Goal: Task Accomplishment & Management: Use online tool/utility

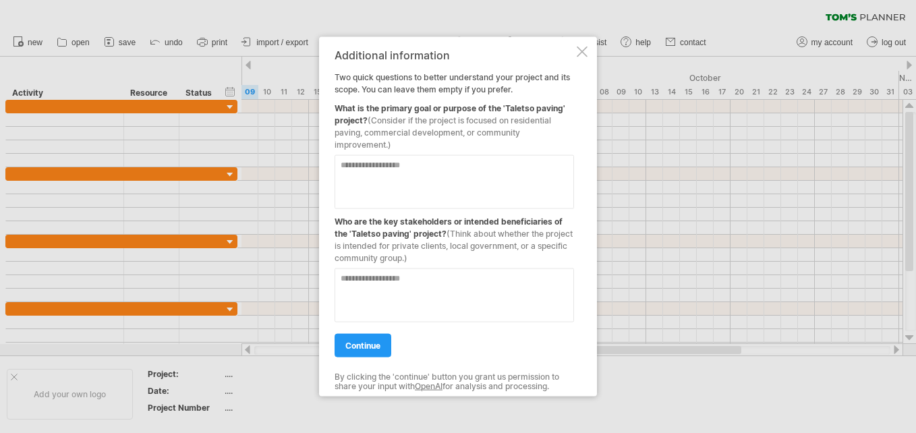
click at [355, 166] on textarea at bounding box center [454, 182] width 239 height 54
type textarea "**********"
click at [355, 281] on textarea at bounding box center [454, 295] width 239 height 54
type textarea "******* ******** ********"
click at [362, 346] on span "continue" at bounding box center [362, 346] width 35 height 10
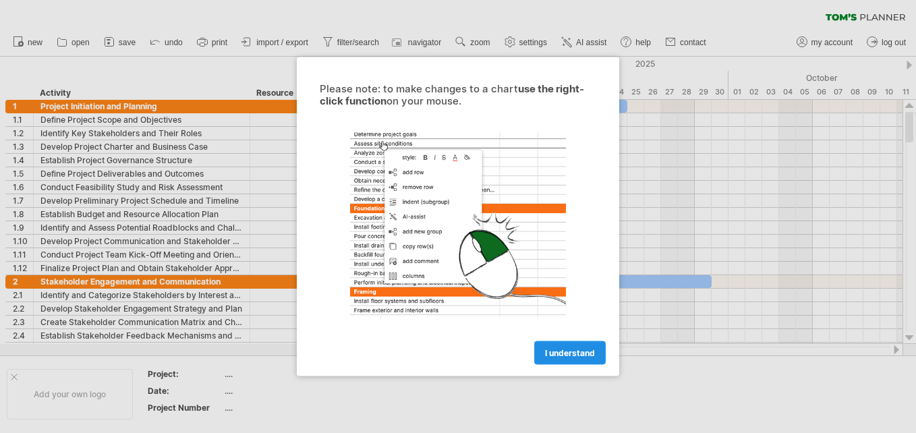
click at [564, 351] on span "I understand" at bounding box center [570, 353] width 50 height 10
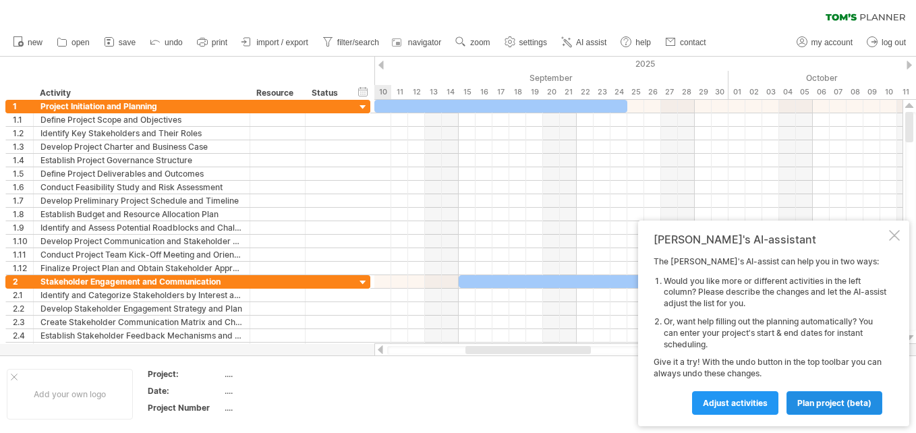
click at [845, 401] on span "plan project (beta)" at bounding box center [834, 403] width 74 height 10
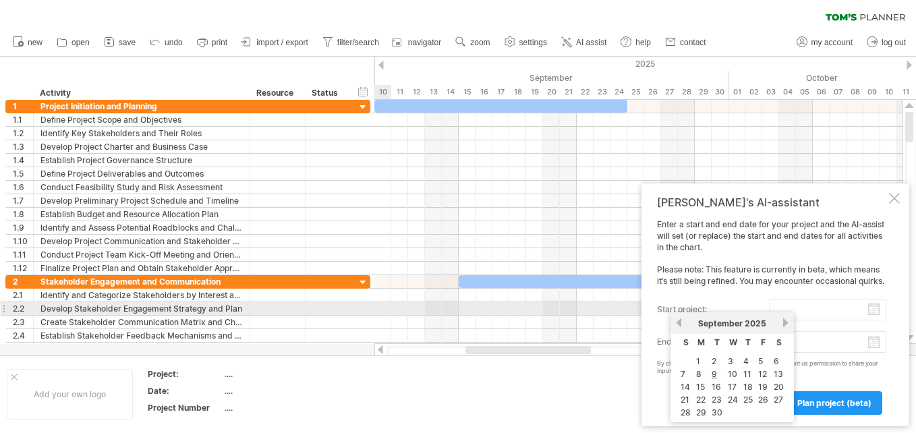
click at [782, 305] on input "start project:" at bounding box center [828, 310] width 117 height 22
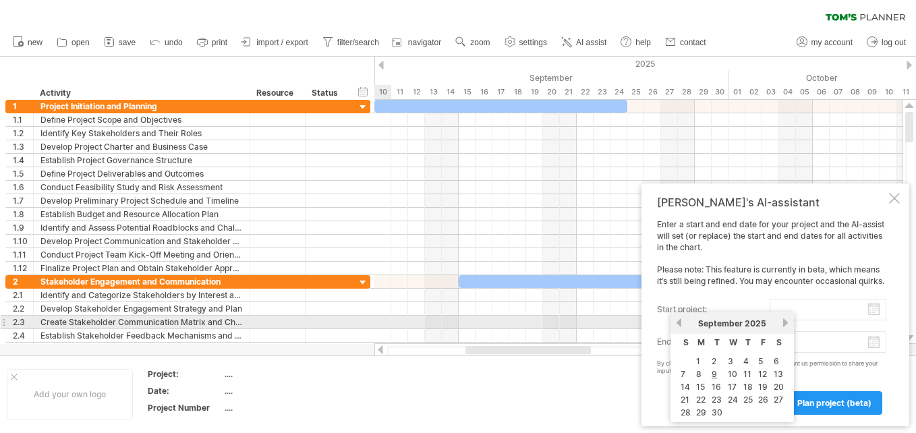
click at [784, 324] on link "next" at bounding box center [785, 323] width 10 height 10
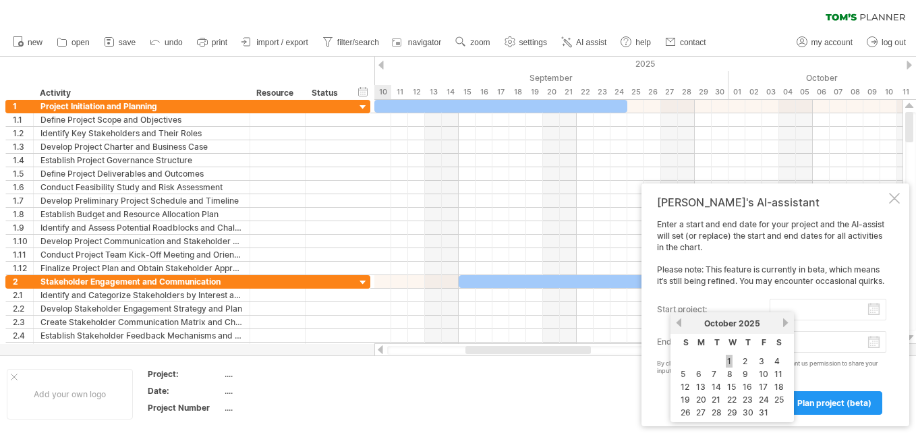
click at [726, 359] on link "1" at bounding box center [729, 361] width 7 height 13
type input "********"
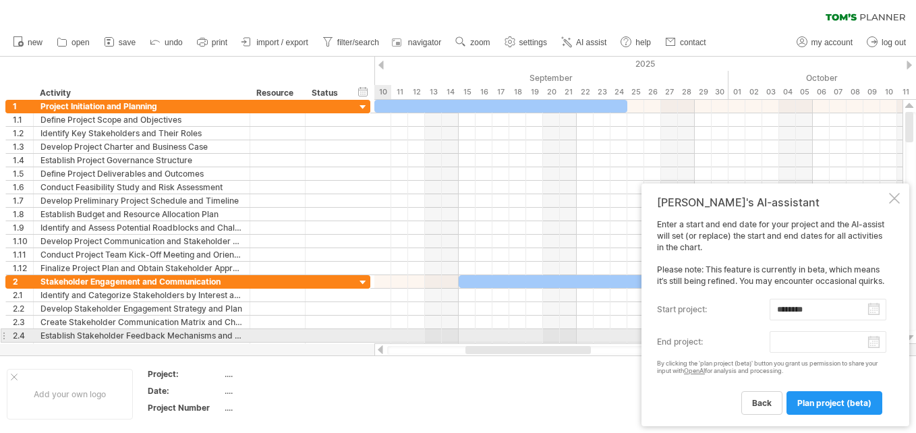
click at [822, 339] on body "progress(100%) Trying to reach [DOMAIN_NAME] Connected again... 0% clear filter…" at bounding box center [458, 218] width 916 height 436
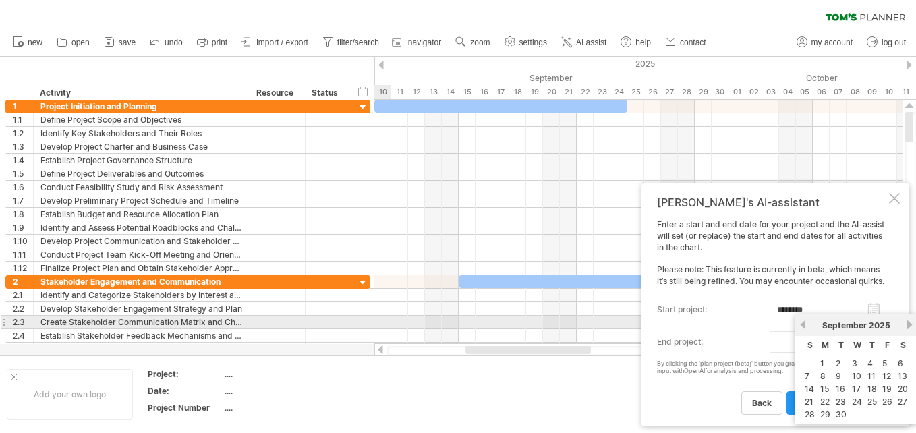
click at [910, 322] on link "next" at bounding box center [909, 325] width 10 height 10
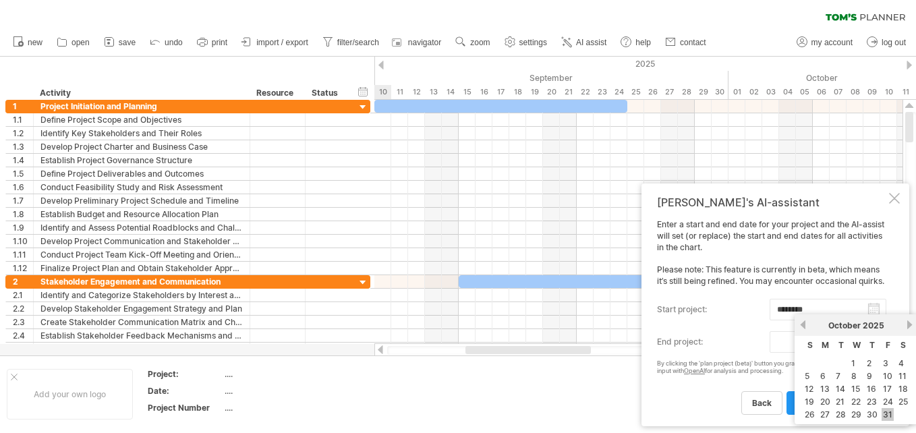
click at [887, 410] on link "31" at bounding box center [888, 414] width 12 height 13
type input "********"
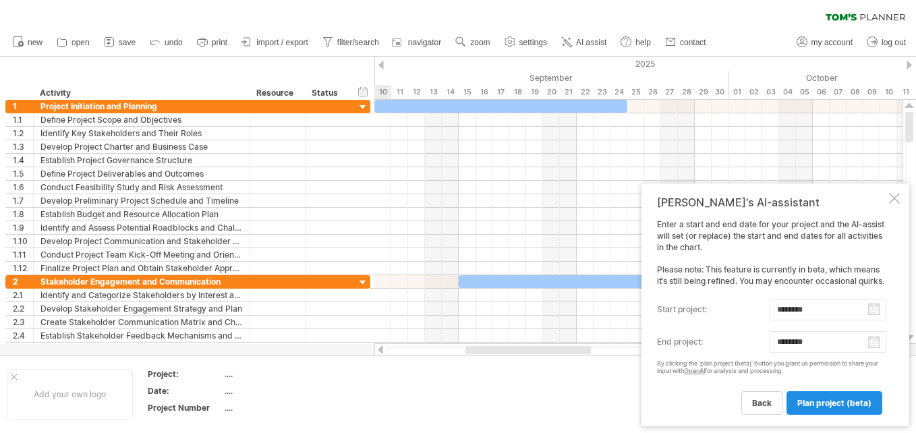
click at [825, 401] on span "plan project (beta)" at bounding box center [834, 403] width 74 height 10
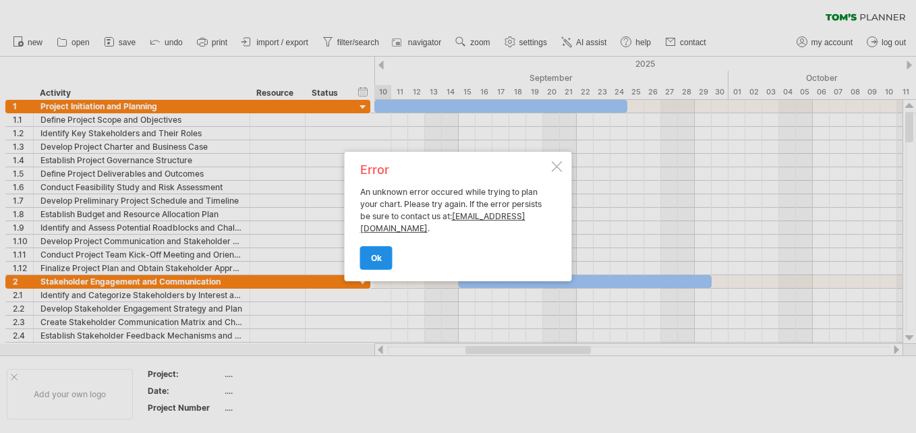
click at [376, 254] on span "ok" at bounding box center [376, 258] width 11 height 10
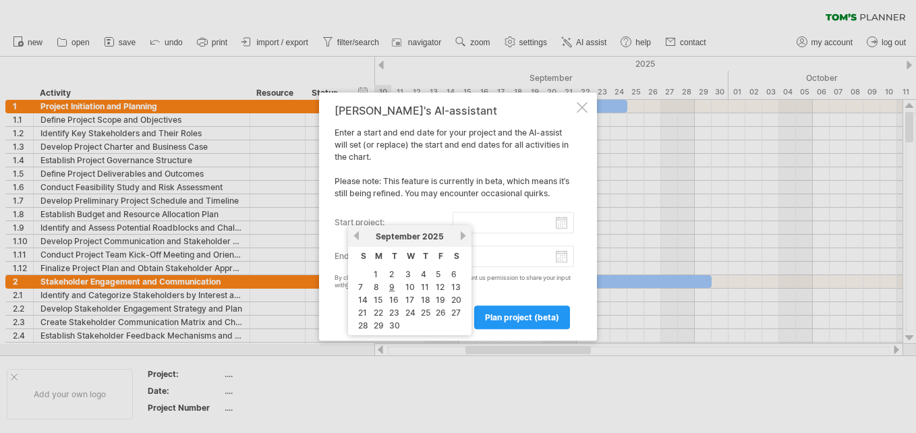
click at [503, 225] on input "start project:" at bounding box center [514, 223] width 122 height 22
click at [460, 239] on link "next" at bounding box center [463, 236] width 10 height 10
click at [404, 272] on link "1" at bounding box center [406, 274] width 7 height 13
type input "********"
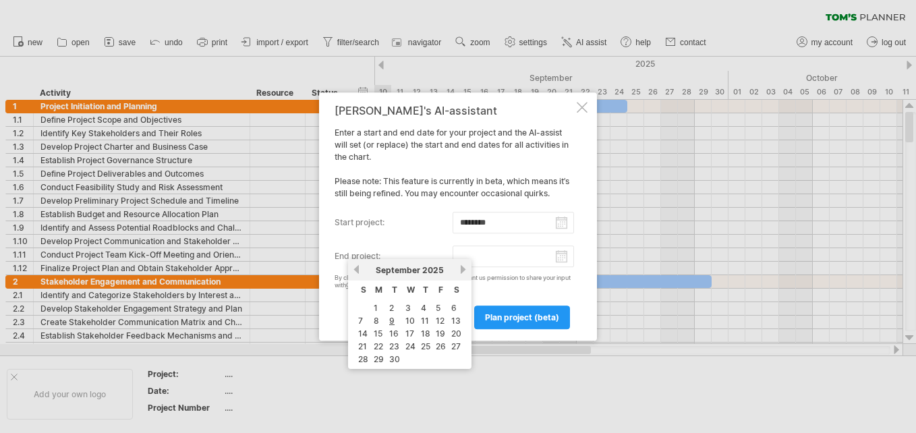
click at [559, 258] on input "end project:" at bounding box center [514, 257] width 122 height 22
click at [461, 270] on link "next" at bounding box center [463, 269] width 10 height 10
click at [364, 374] on link "30" at bounding box center [363, 372] width 13 height 13
type input "********"
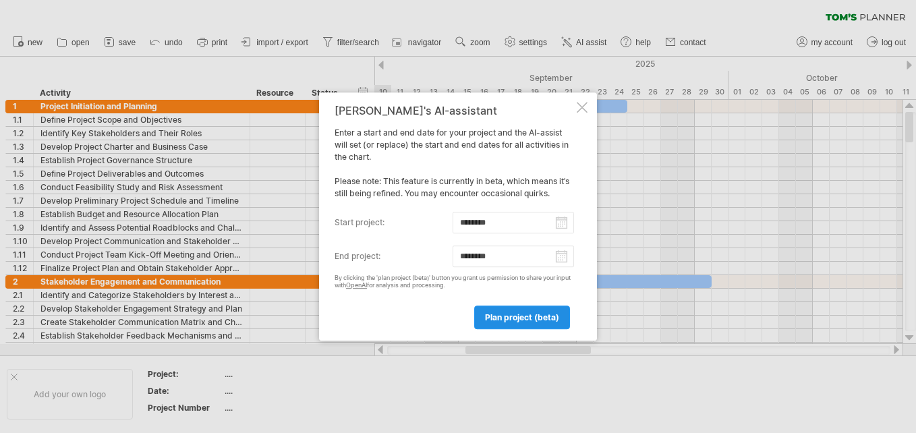
click at [529, 317] on span "plan project (beta)" at bounding box center [522, 317] width 74 height 10
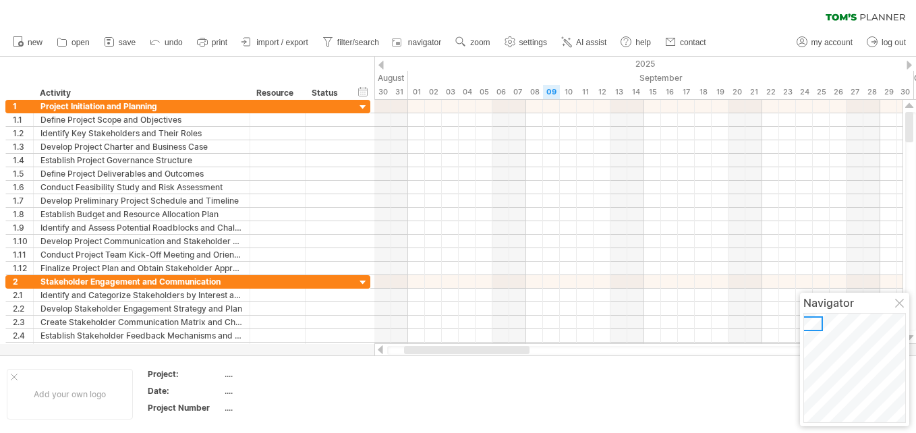
drag, startPoint x: 559, startPoint y: 349, endPoint x: 486, endPoint y: 347, distance: 72.9
click at [486, 347] on div at bounding box center [466, 350] width 125 height 8
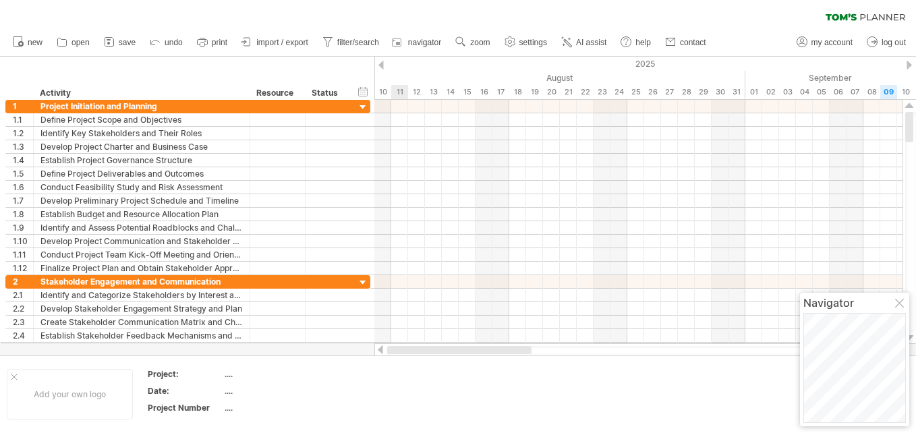
drag, startPoint x: 487, startPoint y: 347, endPoint x: 396, endPoint y: 343, distance: 91.1
click at [396, 343] on div at bounding box center [638, 349] width 529 height 13
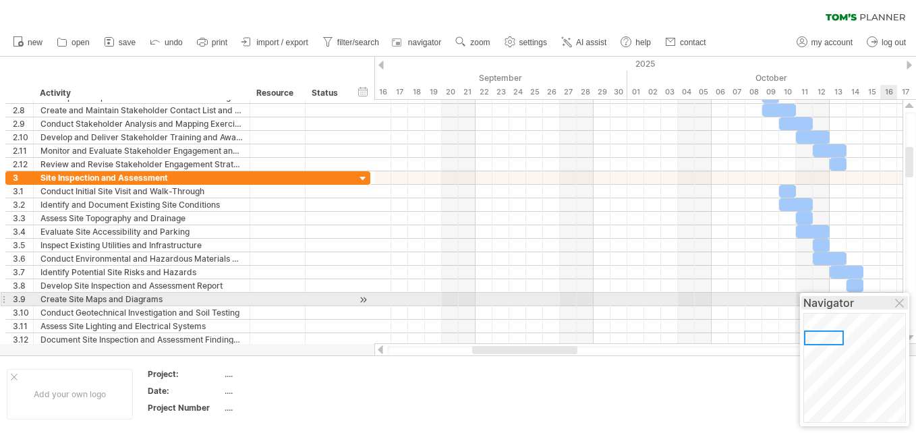
click at [896, 298] on div "Navigator" at bounding box center [854, 302] width 103 height 13
click at [900, 299] on div at bounding box center [900, 304] width 11 height 11
click at [900, 299] on div at bounding box center [638, 299] width 528 height 13
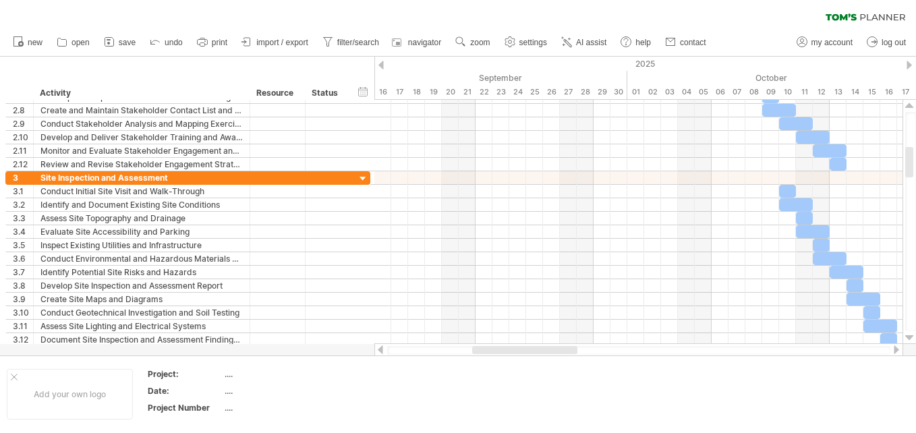
click at [896, 352] on div at bounding box center [896, 349] width 11 height 9
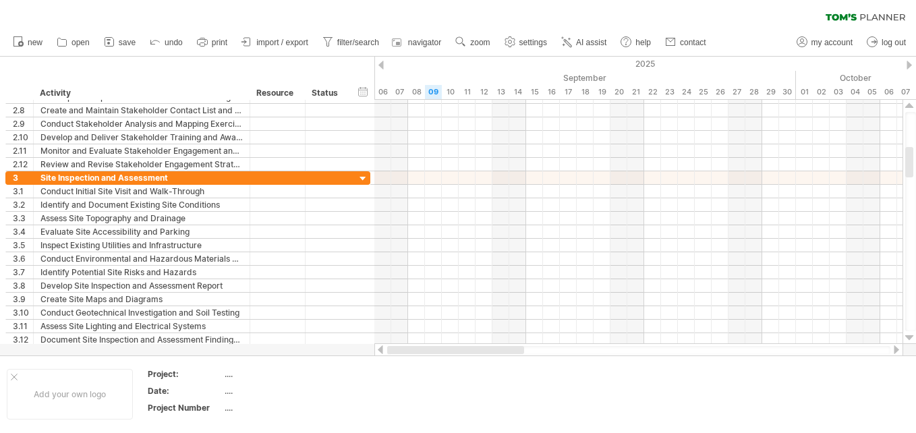
drag, startPoint x: 527, startPoint y: 348, endPoint x: 382, endPoint y: 349, distance: 145.0
click at [382, 349] on div at bounding box center [638, 349] width 529 height 13
click at [227, 376] on div "...." at bounding box center [281, 373] width 113 height 11
type input "******"
click at [234, 394] on div "...." at bounding box center [281, 390] width 113 height 11
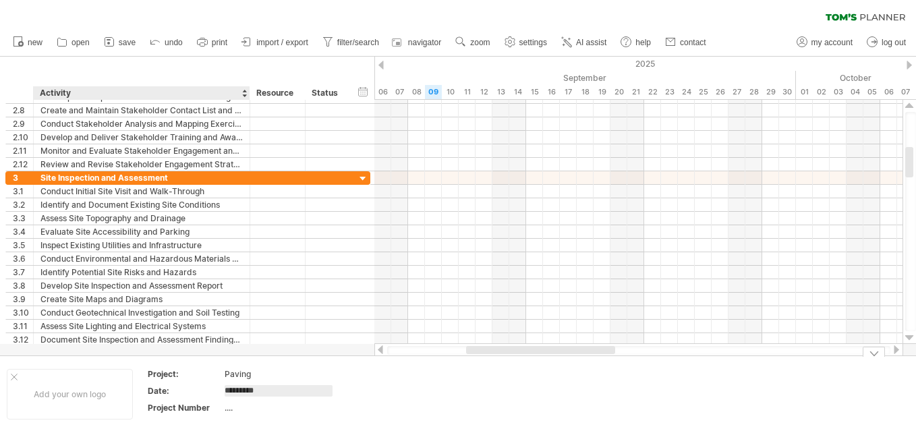
type input "**********"
click at [233, 410] on div "...." at bounding box center [281, 407] width 113 height 11
type input "*******"
click at [415, 396] on td at bounding box center [400, 394] width 107 height 52
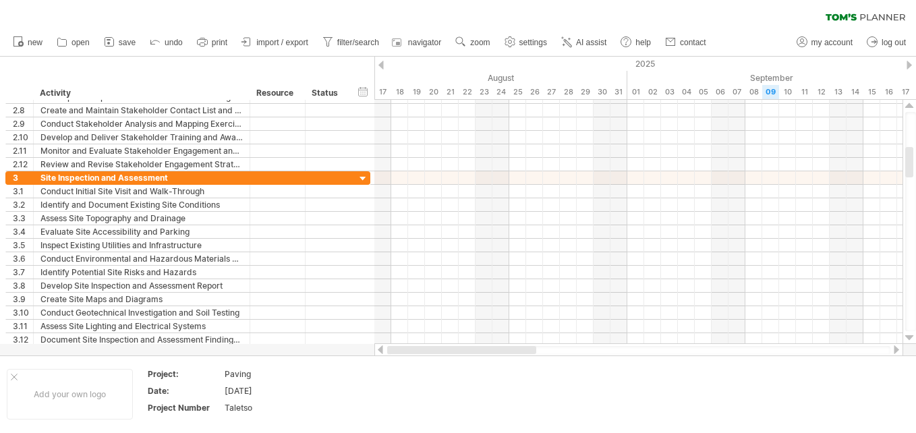
drag, startPoint x: 558, startPoint y: 349, endPoint x: 438, endPoint y: 351, distance: 119.4
click at [438, 351] on div at bounding box center [461, 350] width 149 height 8
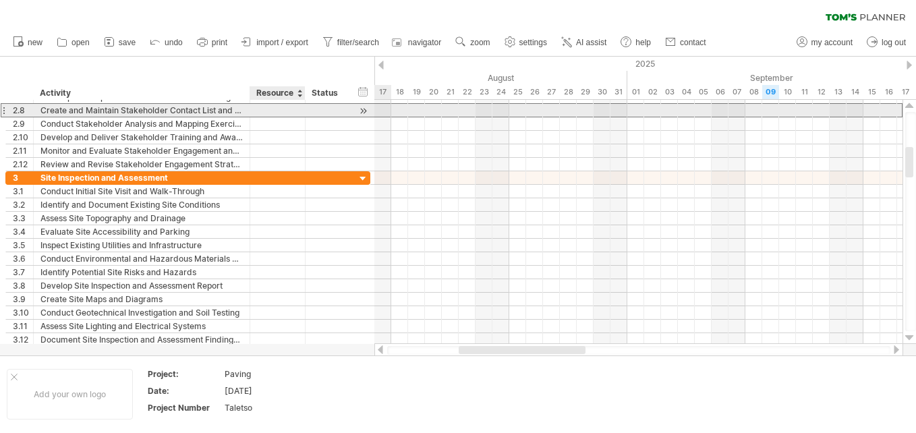
click at [295, 108] on div at bounding box center [277, 110] width 41 height 13
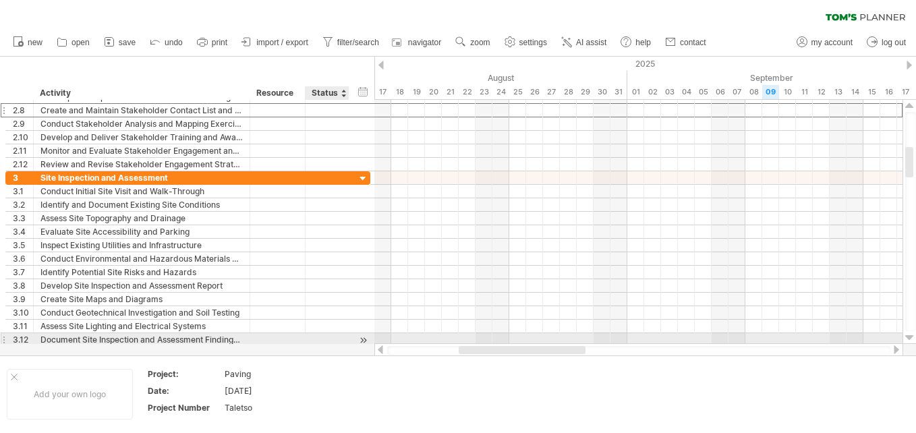
click at [326, 343] on div at bounding box center [327, 339] width 30 height 13
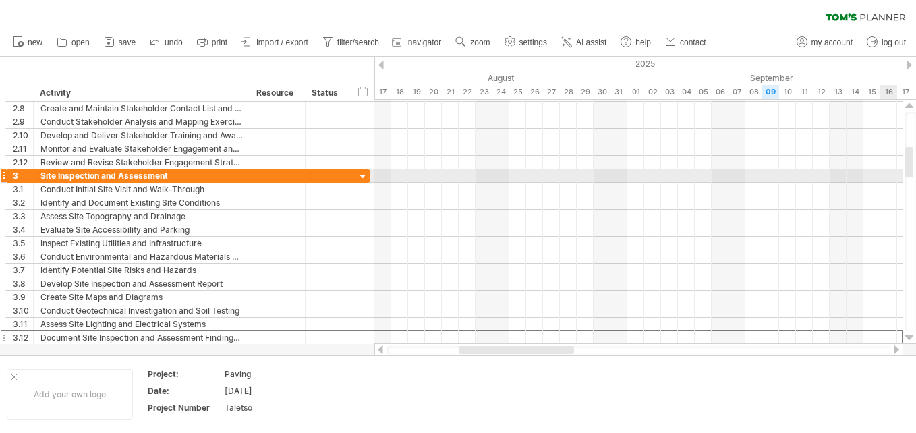
drag, startPoint x: 913, startPoint y: 154, endPoint x: 918, endPoint y: 203, distance: 48.8
click at [915, 203] on html "progress(100%) Trying to reach [DOMAIN_NAME] Connected again... 0% clear filter…" at bounding box center [458, 218] width 916 height 436
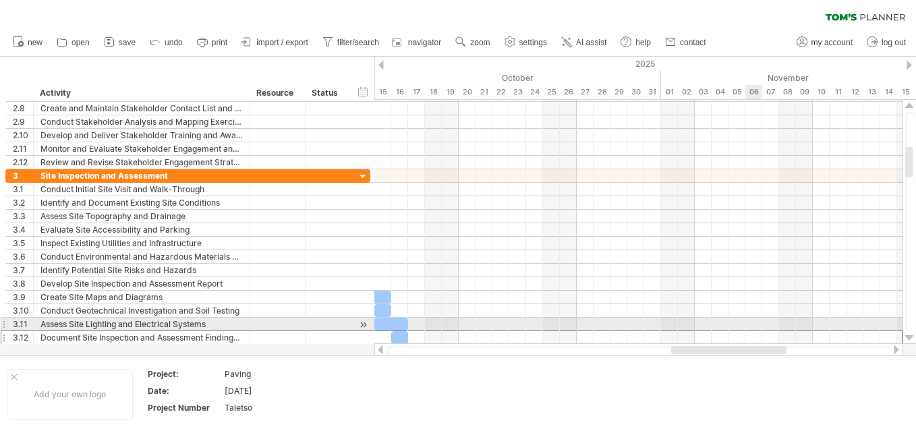
drag, startPoint x: 543, startPoint y: 347, endPoint x: 755, endPoint y: 328, distance: 213.4
click at [755, 328] on div "Trying to reach [DOMAIN_NAME] Connected again... 0% clear filter new 1" at bounding box center [458, 216] width 916 height 433
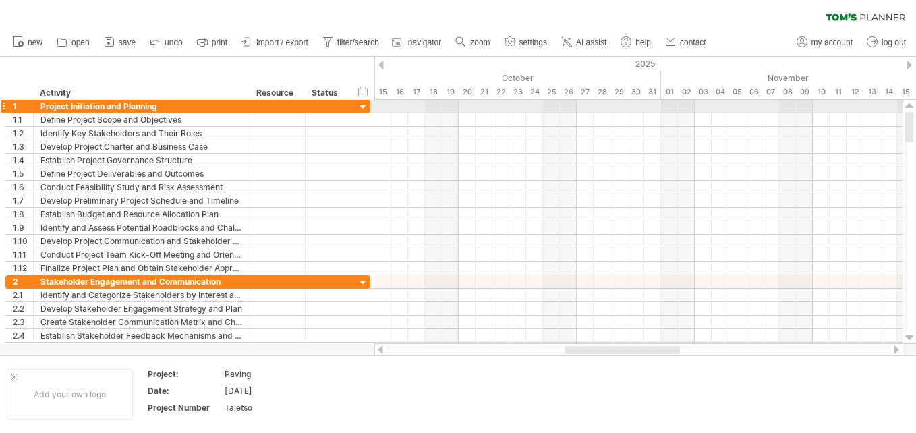
drag, startPoint x: 913, startPoint y: 163, endPoint x: 911, endPoint y: 105, distance: 58.7
click at [911, 105] on div at bounding box center [909, 222] width 14 height 244
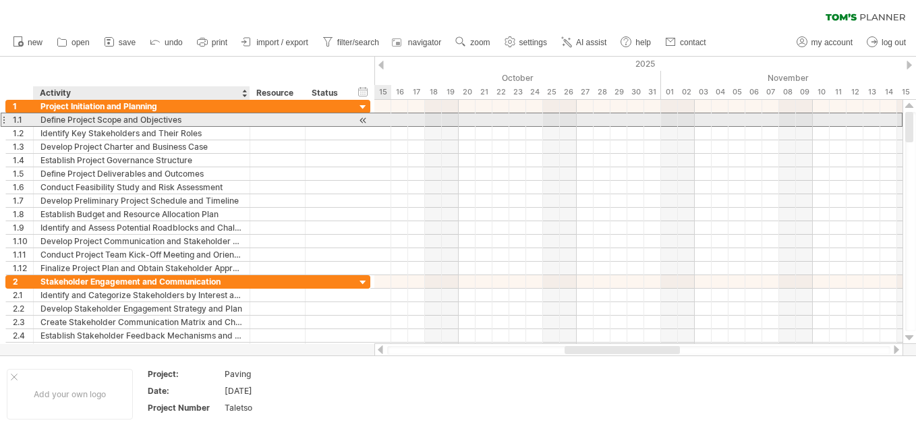
click at [150, 120] on div "Define Project Scope and Objectives" at bounding box center [141, 119] width 202 height 13
click at [150, 120] on input "**********" at bounding box center [141, 119] width 202 height 13
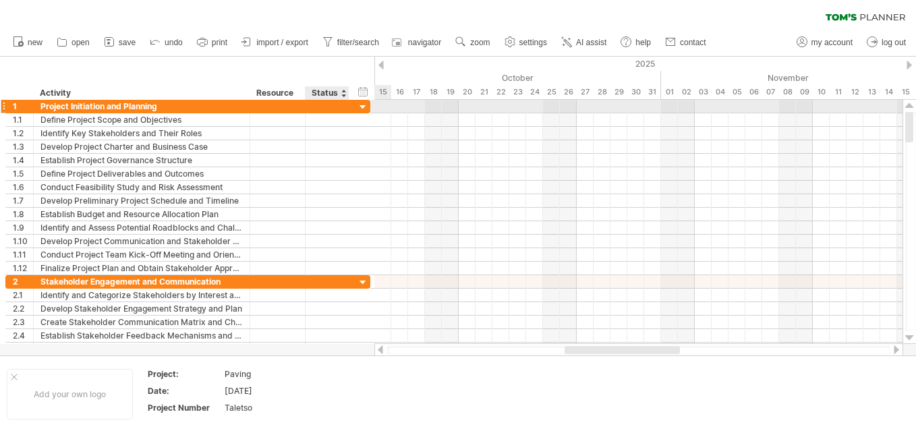
click at [362, 106] on div at bounding box center [363, 107] width 13 height 13
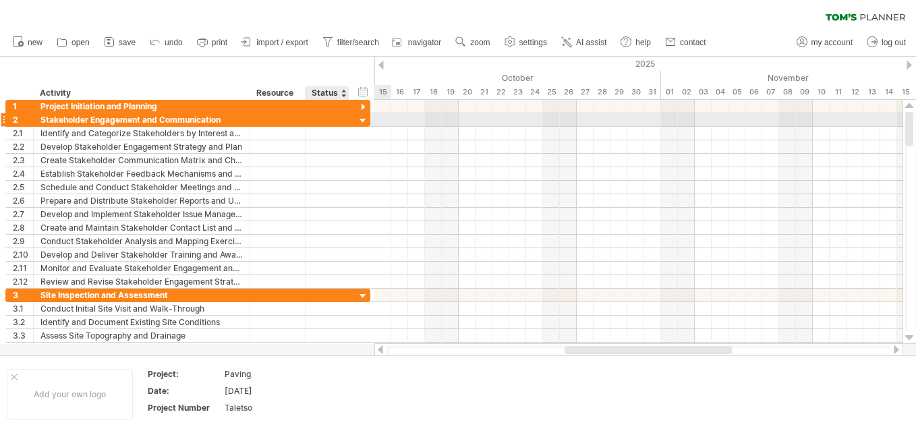
click at [362, 120] on div at bounding box center [363, 121] width 13 height 13
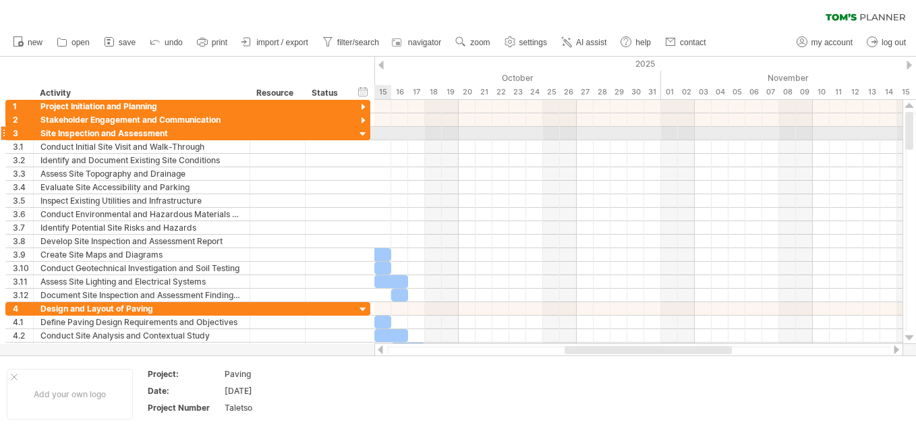
click at [362, 134] on div at bounding box center [363, 134] width 13 height 13
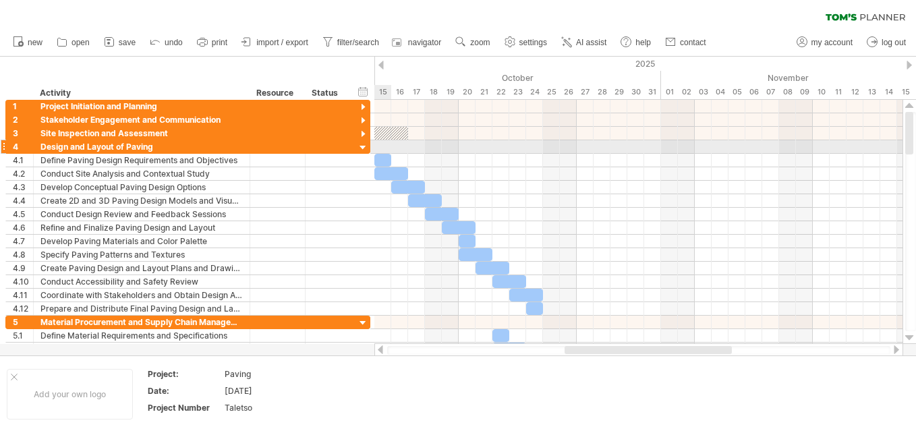
click at [364, 146] on div at bounding box center [363, 148] width 13 height 13
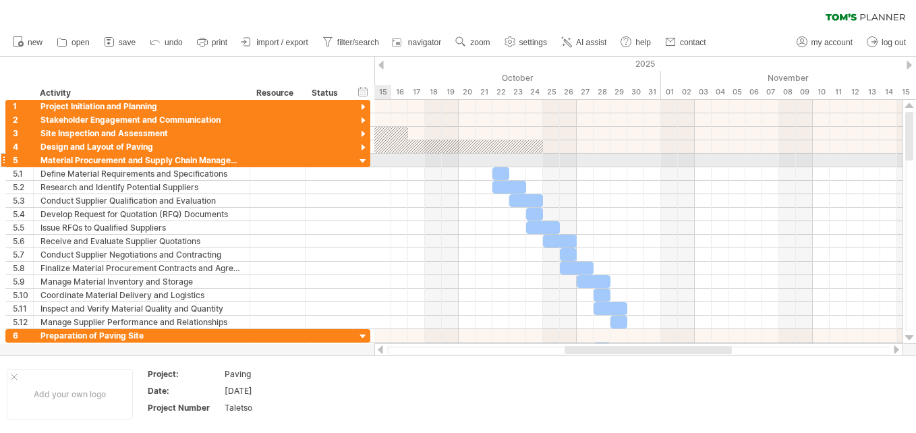
click at [362, 161] on div at bounding box center [363, 161] width 13 height 13
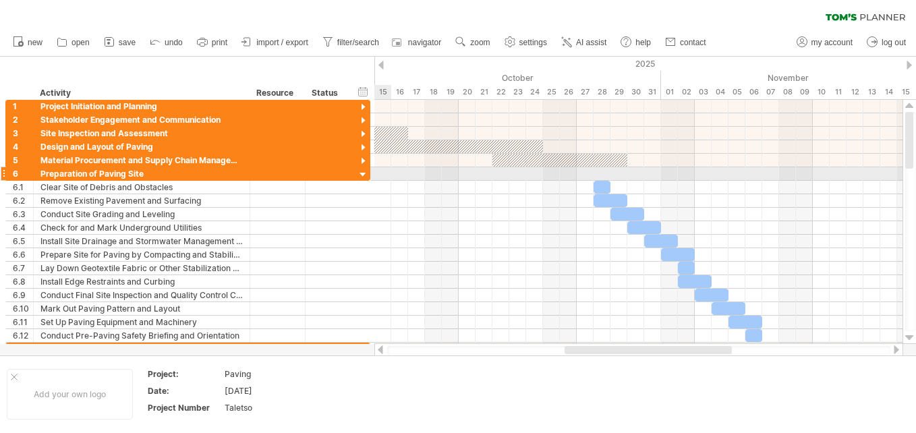
click at [362, 175] on div at bounding box center [363, 175] width 13 height 13
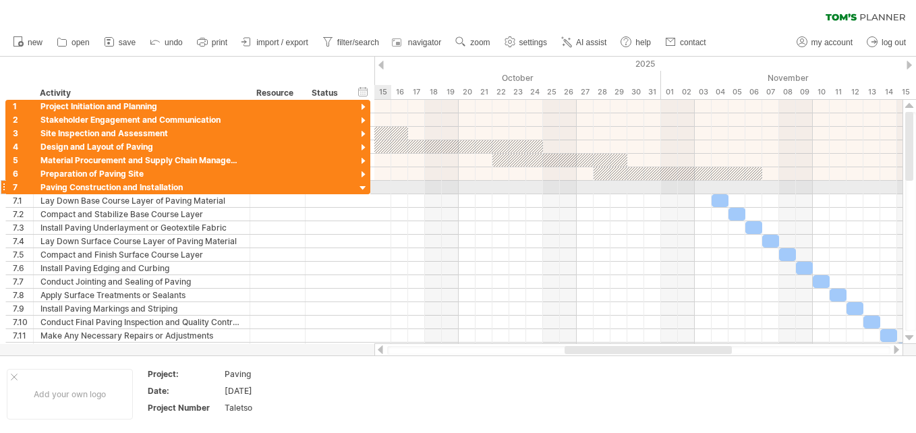
click at [362, 188] on div at bounding box center [363, 188] width 13 height 13
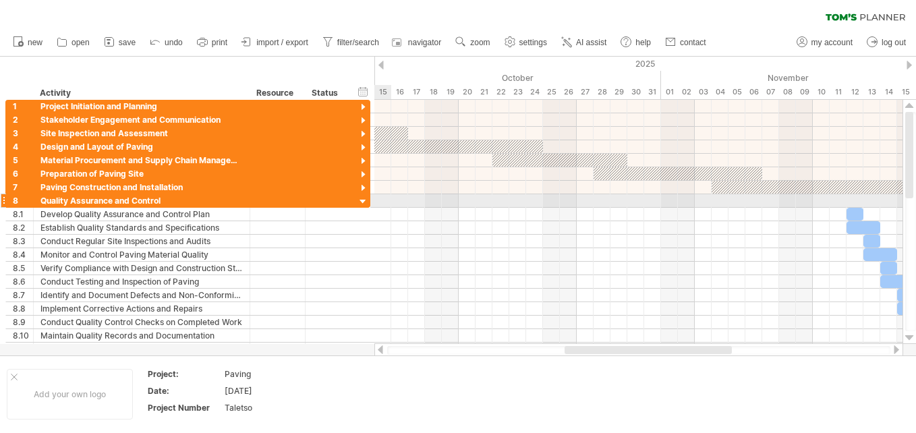
click at [362, 203] on div at bounding box center [363, 202] width 13 height 13
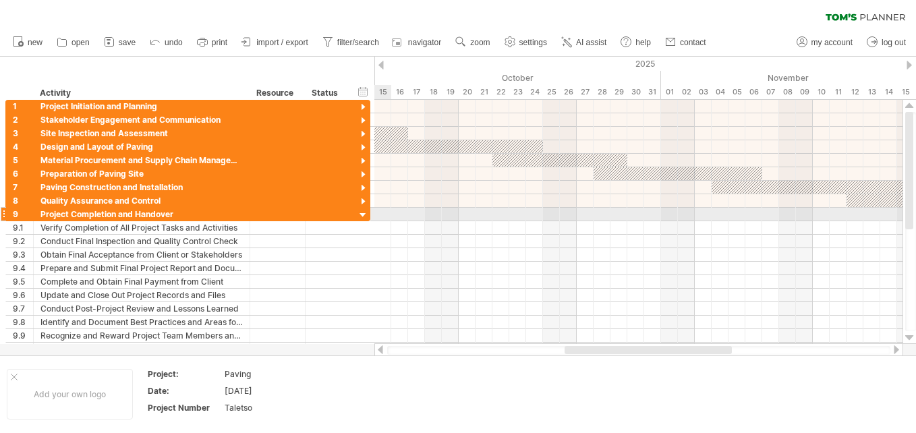
click at [362, 216] on div at bounding box center [363, 215] width 13 height 13
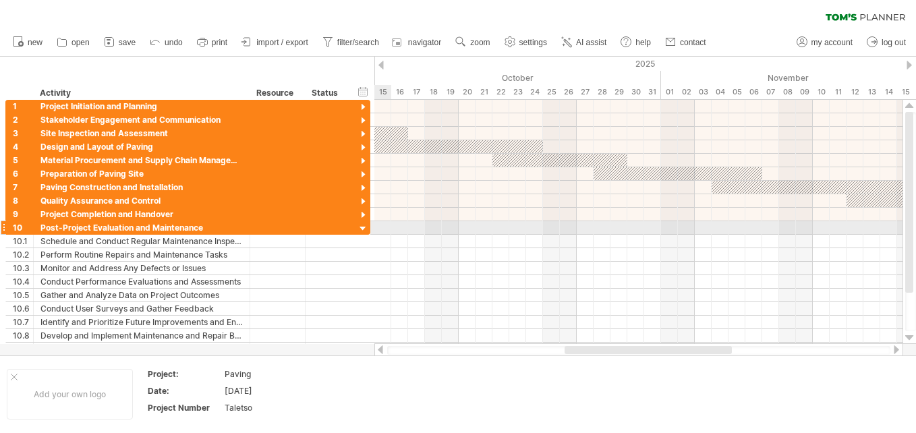
click at [363, 228] on div at bounding box center [363, 229] width 13 height 13
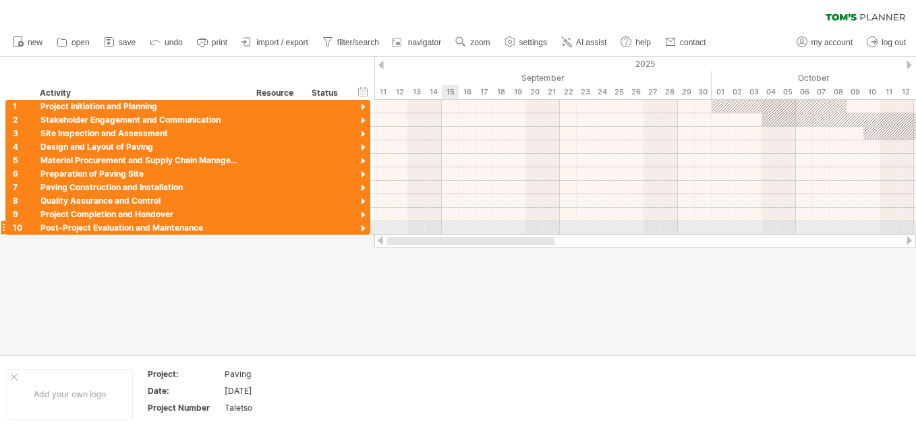
drag, startPoint x: 643, startPoint y: 240, endPoint x: 447, endPoint y: 233, distance: 196.4
click at [447, 233] on div "Trying to reach [DOMAIN_NAME] Connected again... 0% clear filter new 1" at bounding box center [458, 216] width 916 height 433
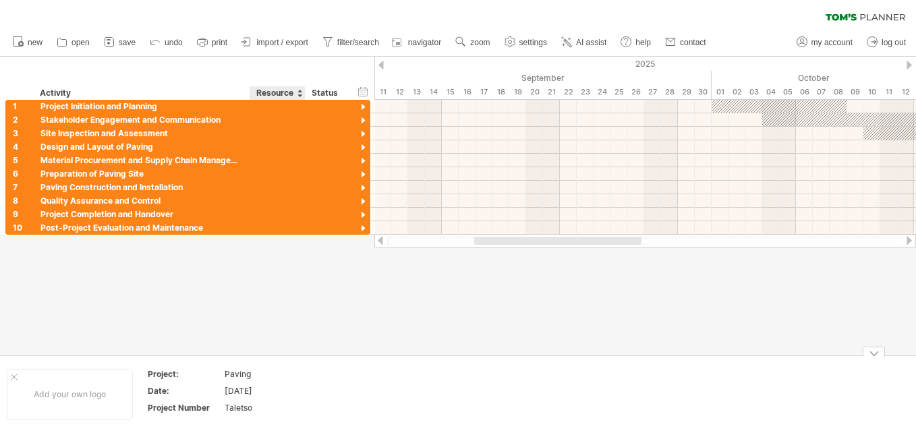
click at [297, 407] on div "Taletso" at bounding box center [281, 407] width 113 height 11
type input "*"
type input "*********"
click at [546, 313] on div at bounding box center [458, 206] width 916 height 299
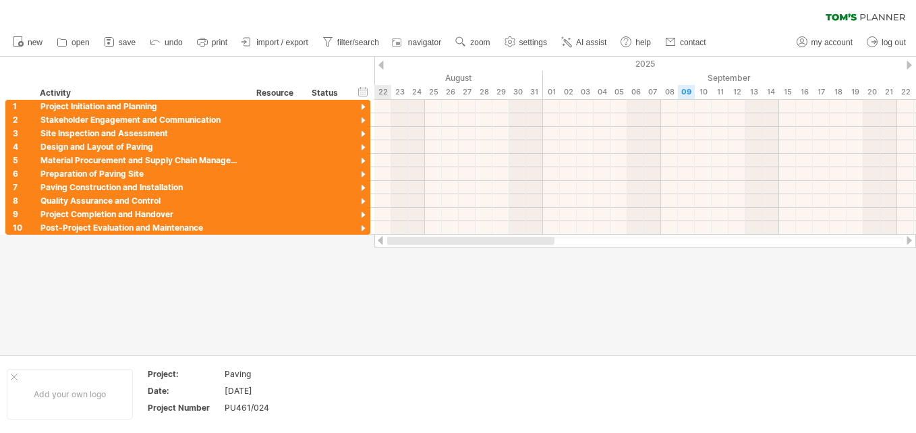
drag, startPoint x: 576, startPoint y: 237, endPoint x: 459, endPoint y: 235, distance: 117.4
click at [459, 235] on div at bounding box center [645, 240] width 542 height 13
click at [11, 374] on div at bounding box center [14, 377] width 7 height 7
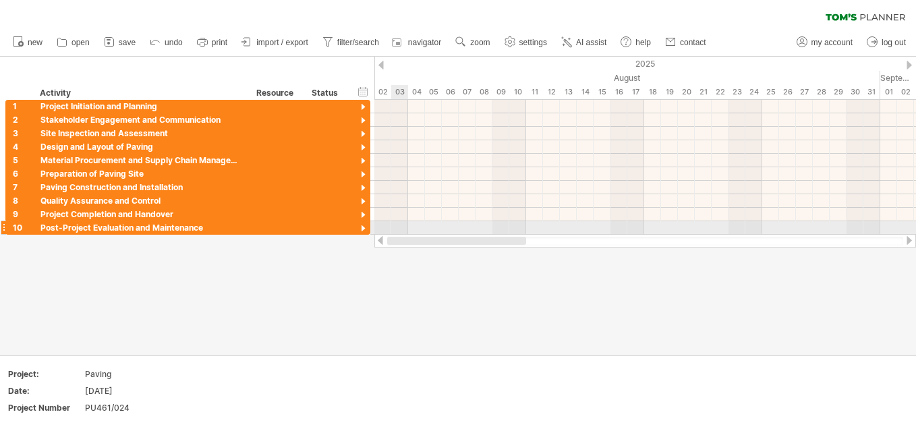
drag, startPoint x: 523, startPoint y: 239, endPoint x: 403, endPoint y: 233, distance: 120.2
click at [403, 233] on div "Trying to reach [DOMAIN_NAME] Connected again... 0% clear filter new 1" at bounding box center [458, 216] width 916 height 433
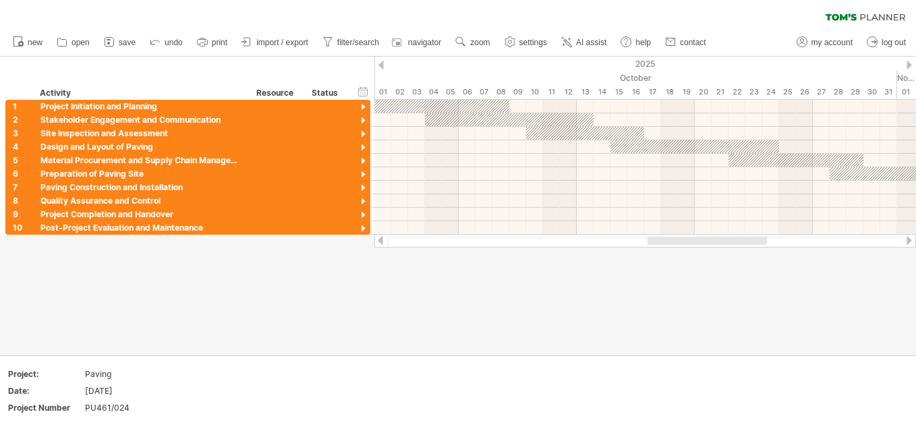
drag, startPoint x: 511, startPoint y: 240, endPoint x: 707, endPoint y: 237, distance: 195.6
click at [707, 237] on div at bounding box center [707, 241] width 119 height 8
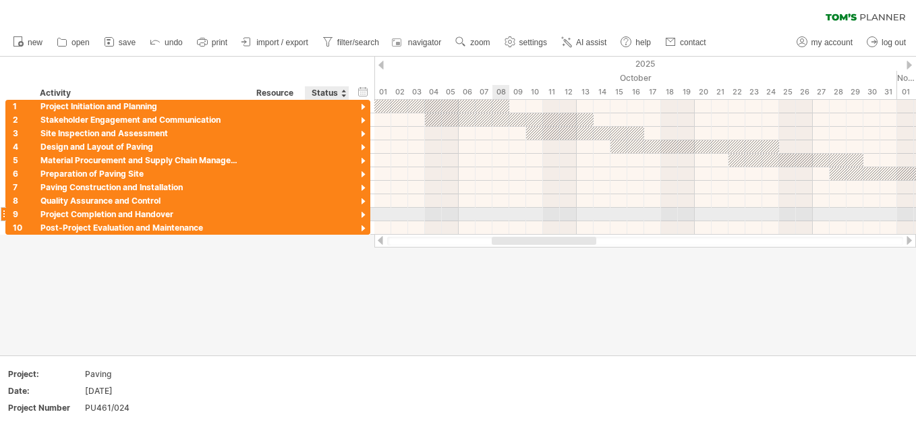
click at [362, 212] on div at bounding box center [363, 215] width 13 height 13
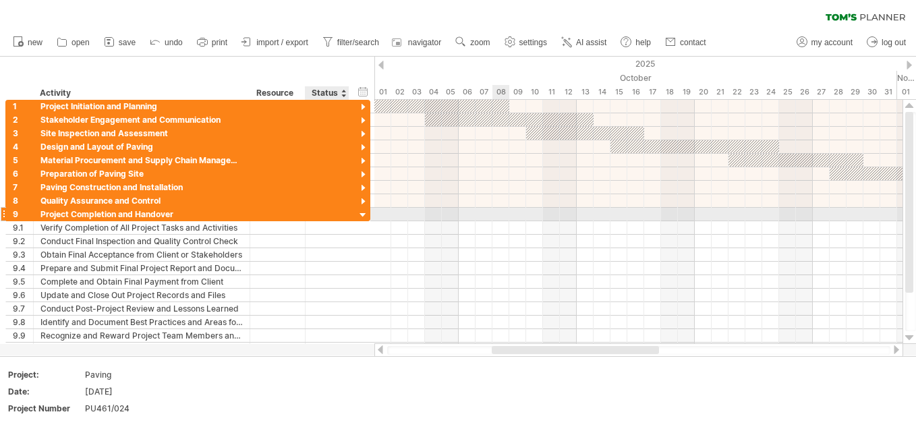
click at [362, 212] on div at bounding box center [363, 215] width 13 height 13
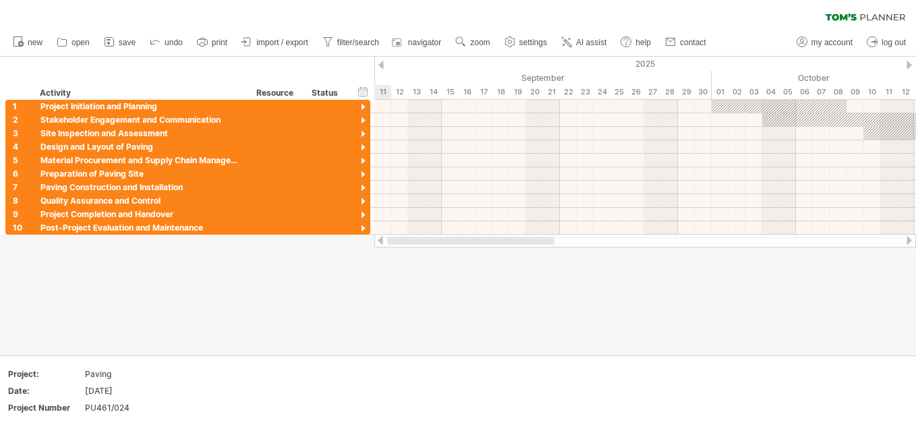
drag, startPoint x: 639, startPoint y: 239, endPoint x: 466, endPoint y: 256, distance: 173.5
click at [466, 256] on div "Trying to reach [DOMAIN_NAME] Connected again... 0% clear filter new 1" at bounding box center [458, 216] width 916 height 433
click at [275, 38] on span "import / export" at bounding box center [282, 42] width 52 height 9
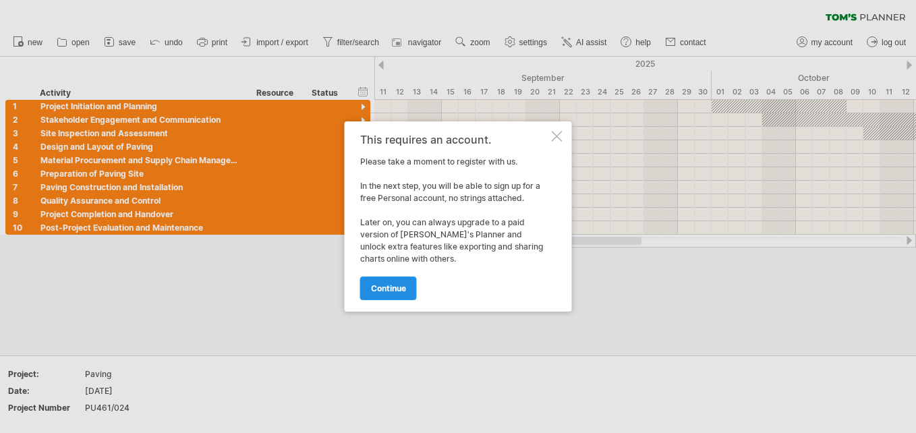
click at [393, 283] on link "continue" at bounding box center [388, 289] width 57 height 24
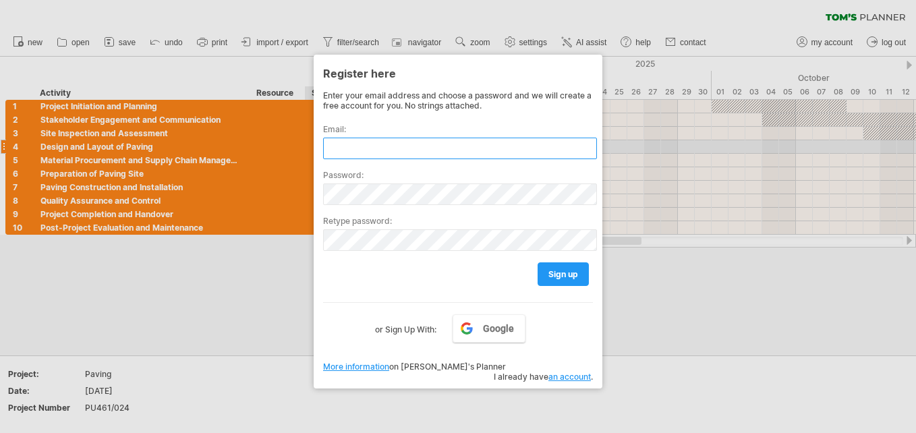
click at [336, 145] on input "text" at bounding box center [460, 149] width 274 height 22
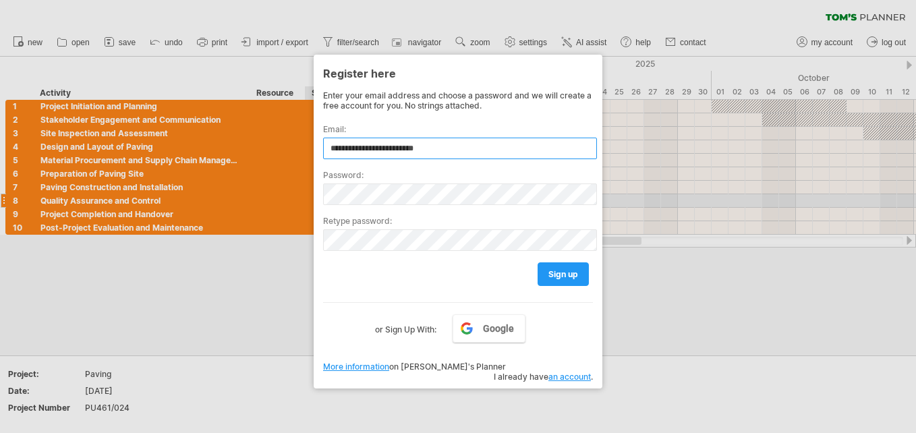
type input "**********"
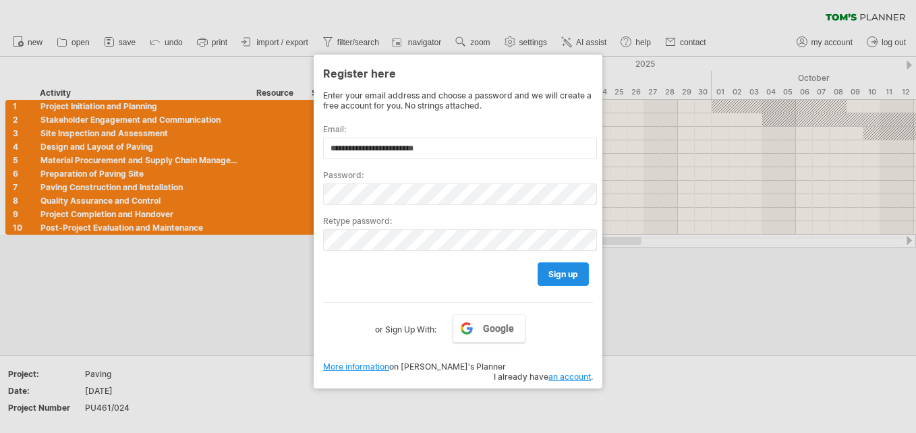
click at [557, 271] on span "sign up" at bounding box center [563, 274] width 30 height 10
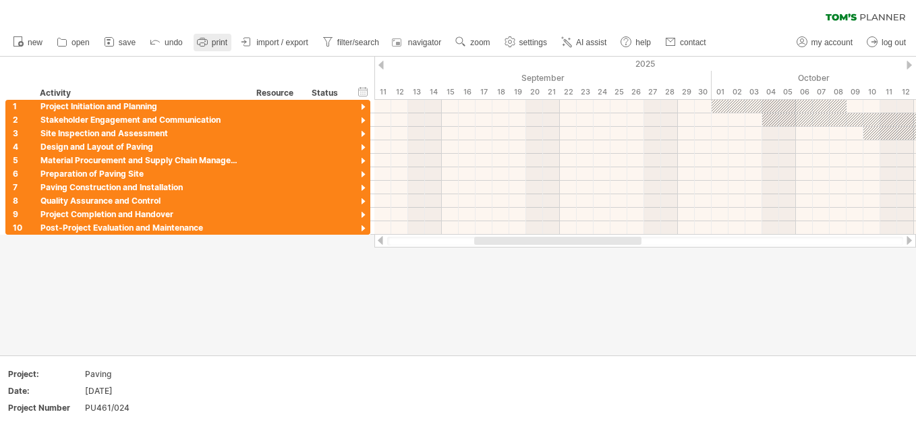
click at [216, 41] on span "print" at bounding box center [220, 42] width 16 height 9
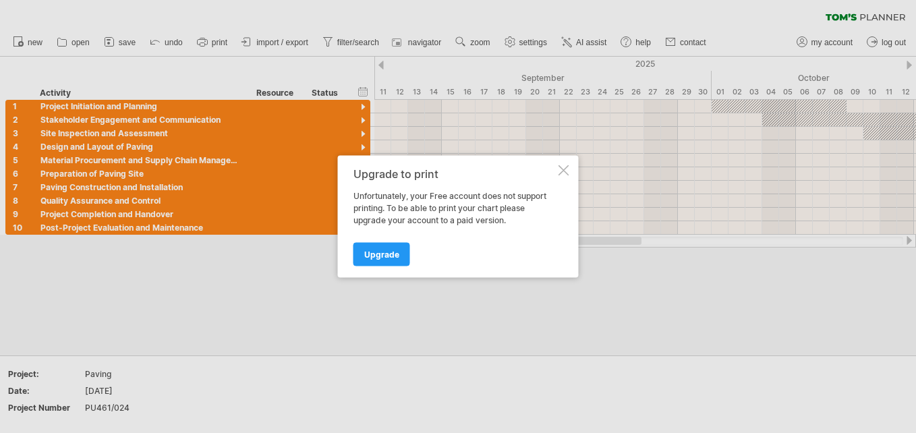
click at [560, 171] on div at bounding box center [563, 170] width 11 height 11
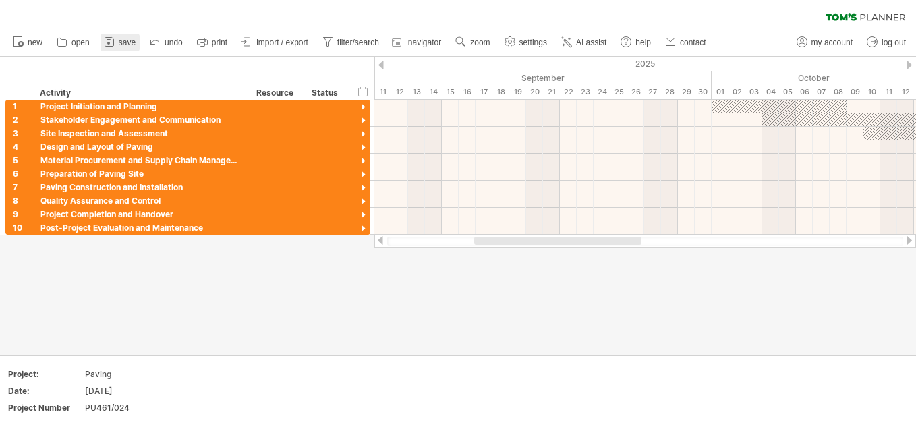
click at [125, 41] on span "save" at bounding box center [127, 42] width 17 height 9
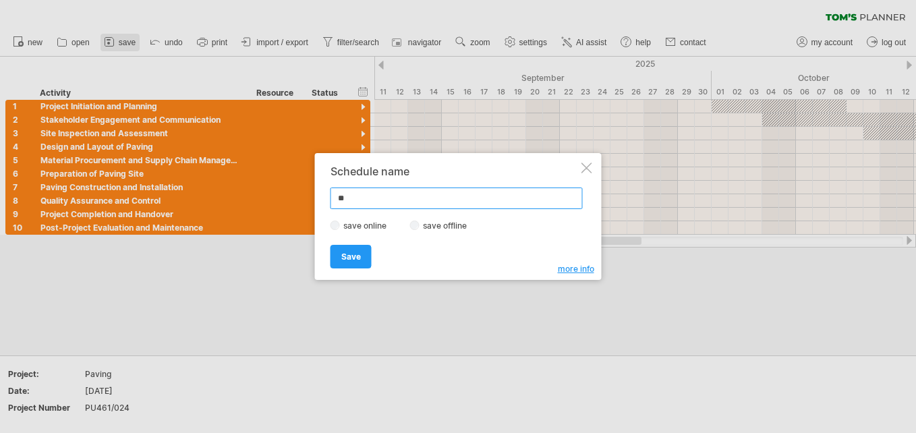
type input "*"
type input "******"
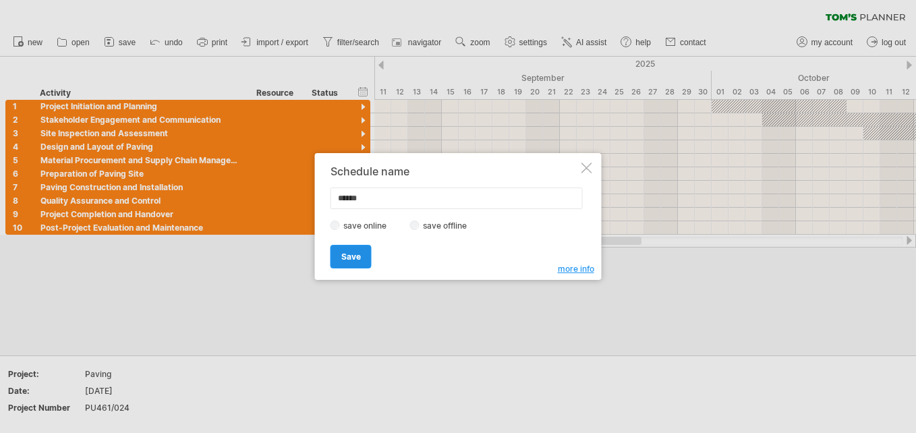
click at [350, 256] on span "Save" at bounding box center [351, 257] width 20 height 10
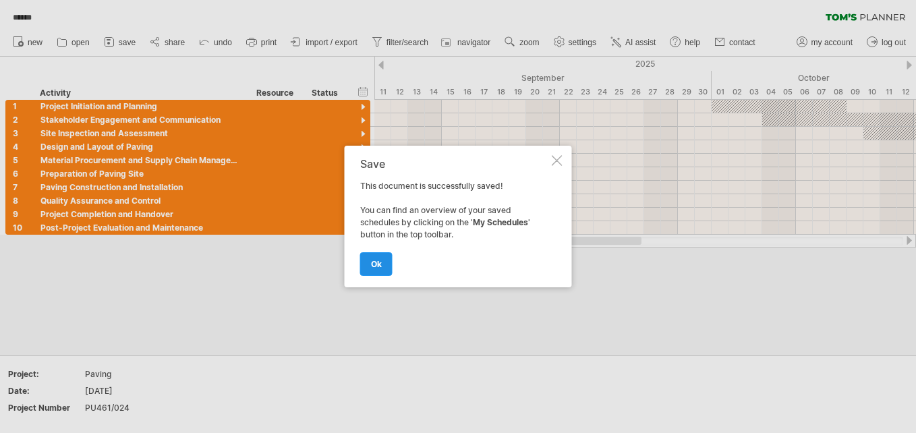
click at [369, 264] on link "ok" at bounding box center [376, 264] width 32 height 24
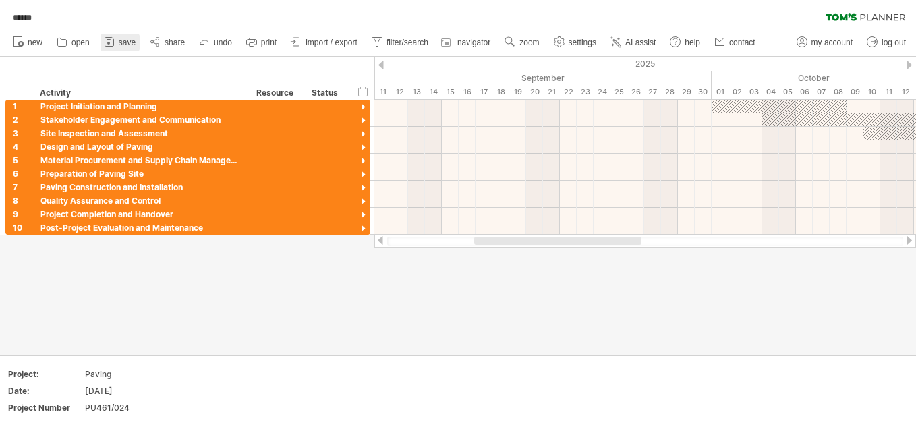
click at [121, 39] on span "save" at bounding box center [127, 42] width 17 height 9
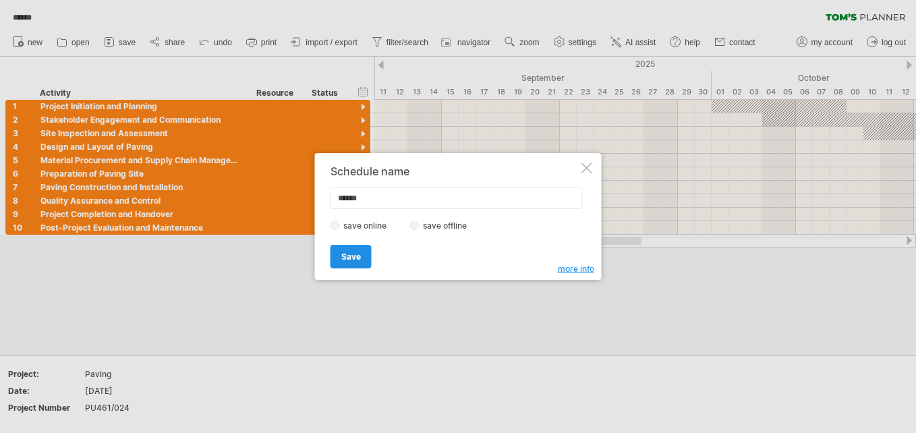
click at [358, 254] on span "Save" at bounding box center [351, 257] width 20 height 10
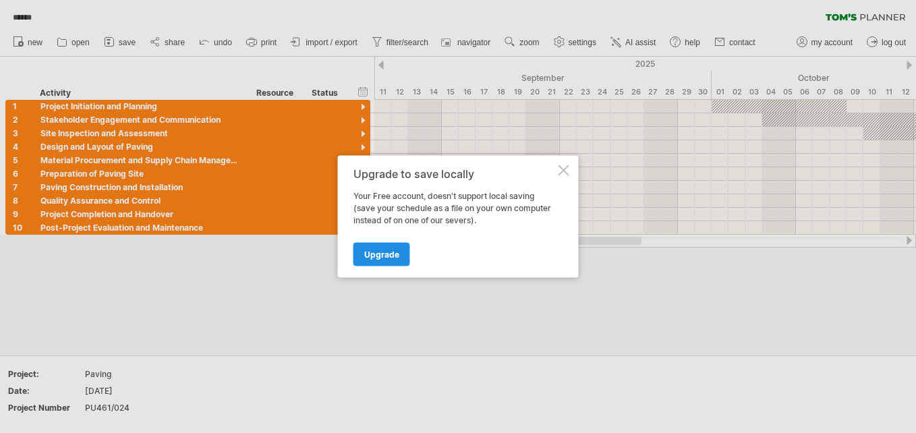
click at [387, 248] on link "Upgrade" at bounding box center [381, 255] width 57 height 24
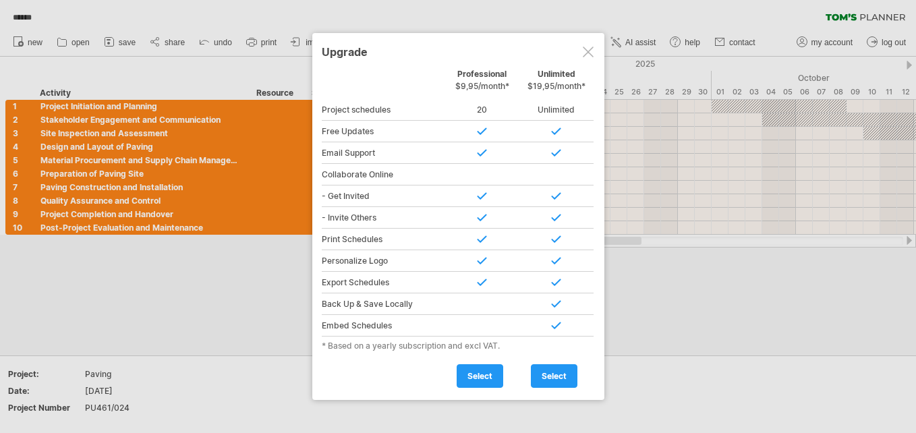
click at [587, 51] on div at bounding box center [588, 52] width 11 height 11
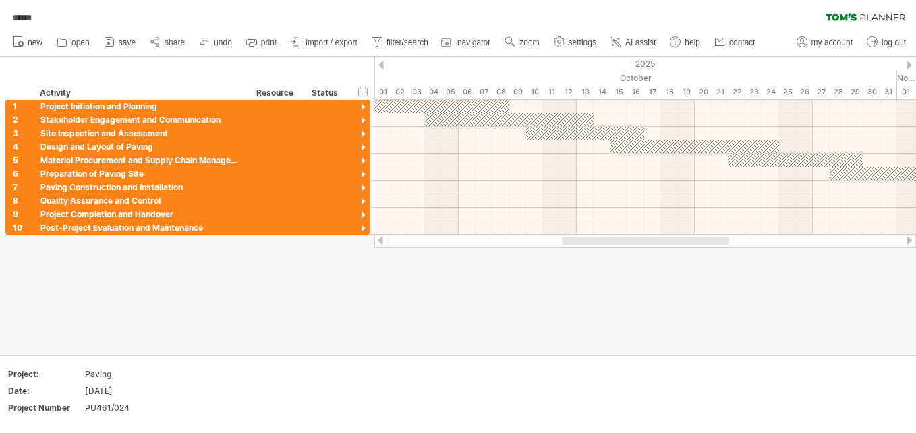
drag, startPoint x: 579, startPoint y: 237, endPoint x: 667, endPoint y: 243, distance: 87.9
click at [667, 243] on div at bounding box center [645, 241] width 167 height 8
click at [171, 41] on span "share" at bounding box center [175, 42] width 20 height 9
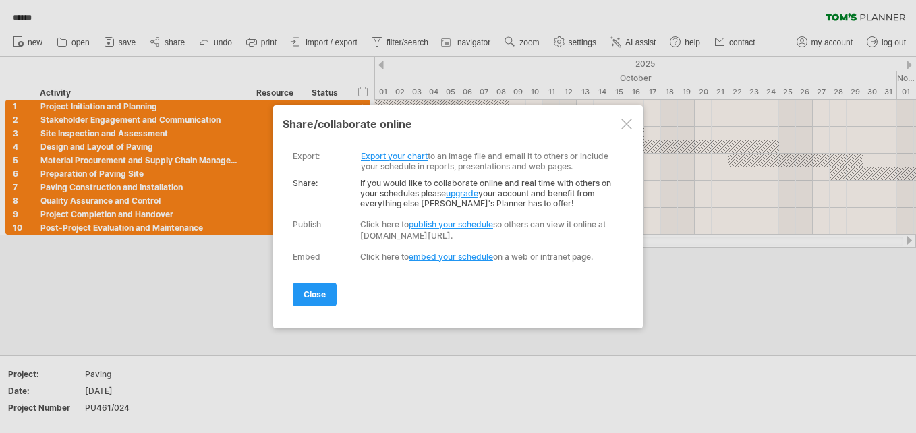
click at [370, 153] on link "Export your chart" at bounding box center [394, 156] width 67 height 10
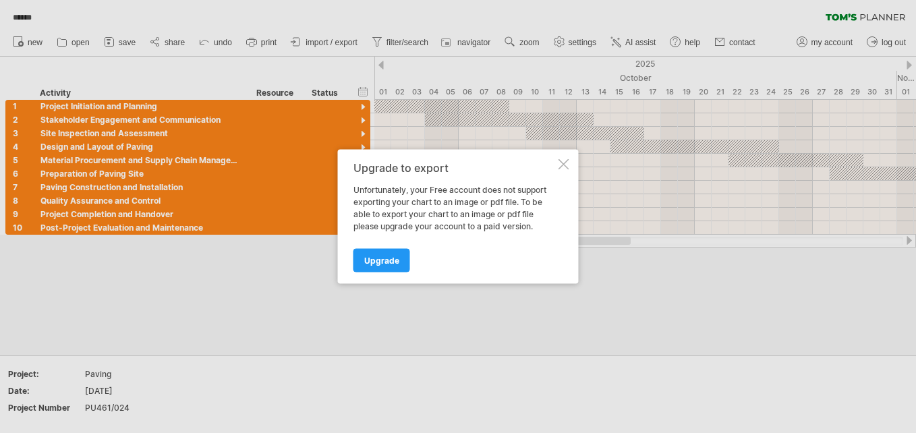
click at [562, 161] on div at bounding box center [563, 164] width 11 height 11
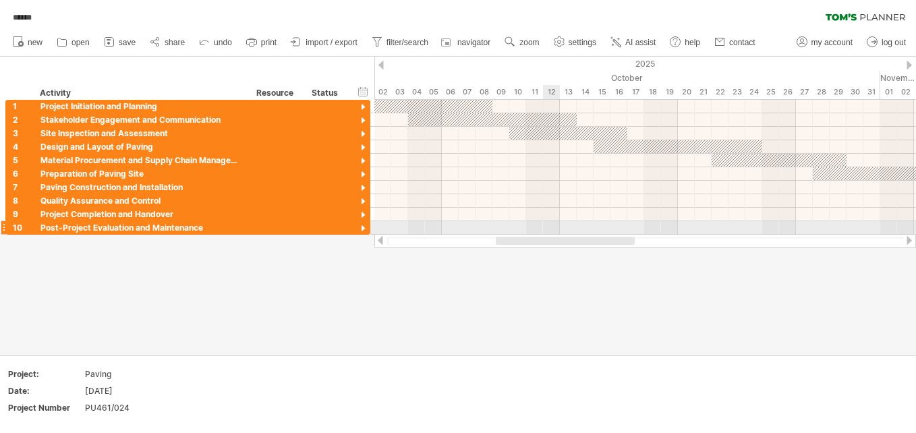
drag, startPoint x: 553, startPoint y: 238, endPoint x: 557, endPoint y: 229, distance: 9.7
click at [557, 229] on div "Trying to reach [DOMAIN_NAME] Connected again... 0% ****** clear filter" at bounding box center [458, 216] width 916 height 433
drag, startPoint x: 803, startPoint y: 378, endPoint x: 771, endPoint y: 368, distance: 33.9
drag, startPoint x: 722, startPoint y: 382, endPoint x: 748, endPoint y: 399, distance: 31.2
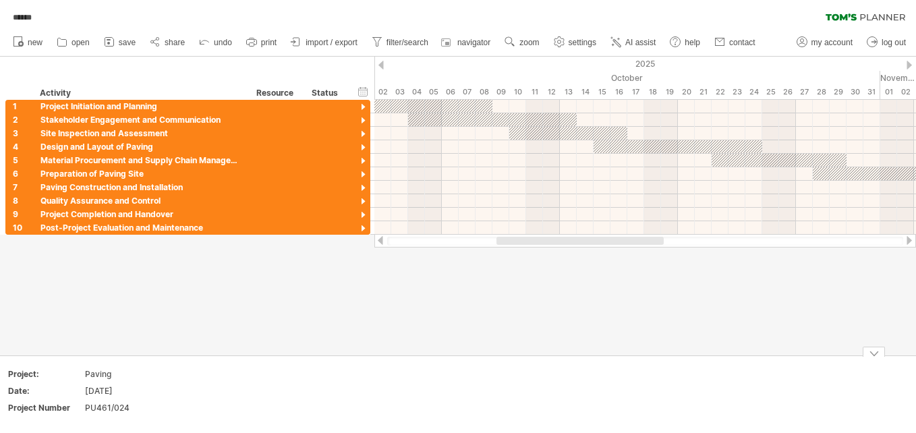
drag, startPoint x: 748, startPoint y: 399, endPoint x: 746, endPoint y: 414, distance: 15.6
drag, startPoint x: 746, startPoint y: 414, endPoint x: 732, endPoint y: 298, distance: 116.9
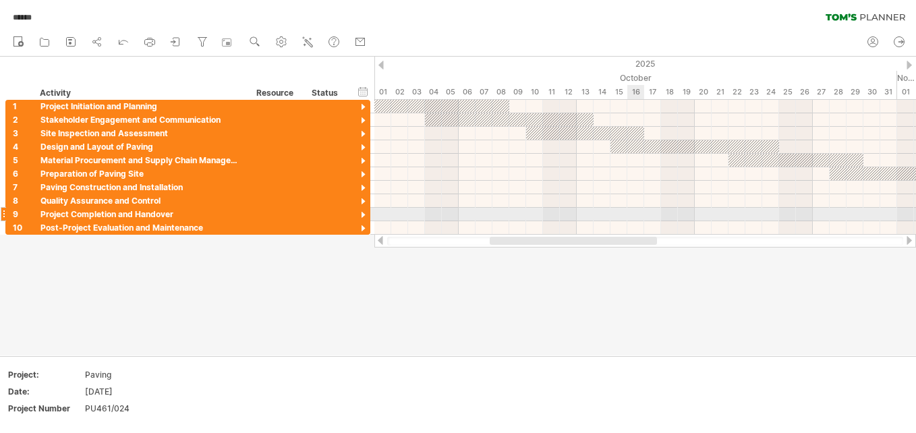
drag, startPoint x: 642, startPoint y: 238, endPoint x: 635, endPoint y: 221, distance: 18.2
click at [635, 221] on div "Trying to reach [DOMAIN_NAME] Connected again... 0% ****** clear filter" at bounding box center [458, 216] width 916 height 433
drag, startPoint x: 696, startPoint y: 364, endPoint x: 737, endPoint y: 289, distance: 85.1
drag, startPoint x: 731, startPoint y: 280, endPoint x: 712, endPoint y: 318, distance: 42.8
drag, startPoint x: 712, startPoint y: 318, endPoint x: 757, endPoint y: 312, distance: 44.9
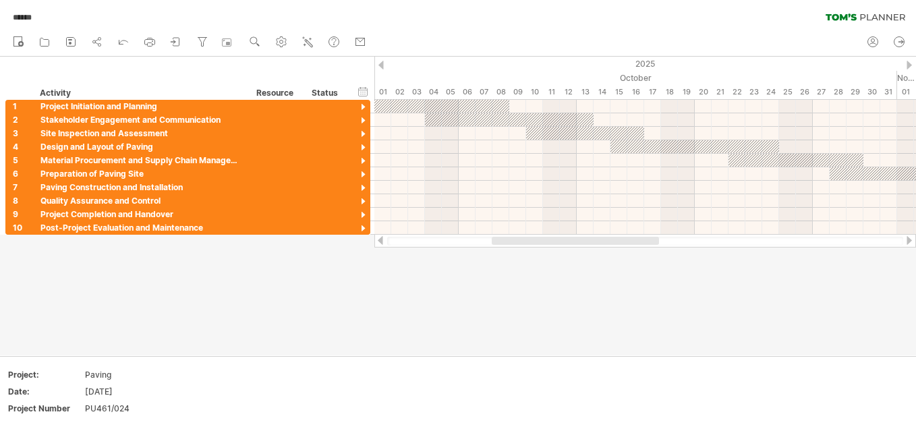
click at [757, 312] on div at bounding box center [458, 206] width 916 height 299
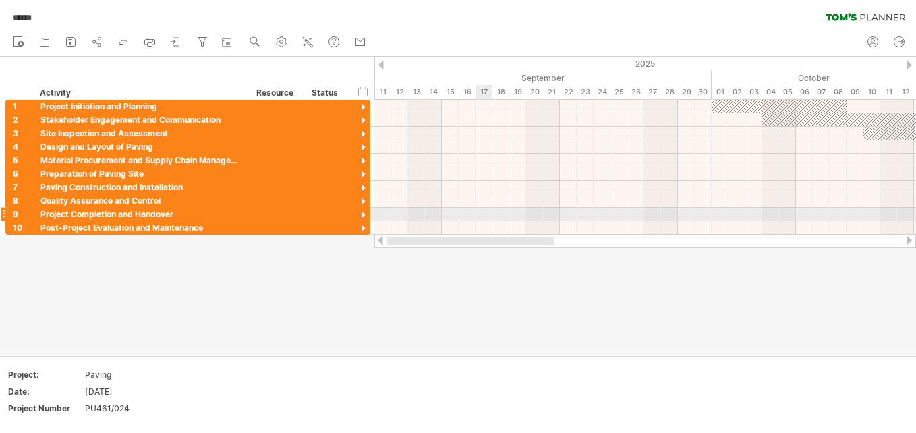
drag, startPoint x: 600, startPoint y: 237, endPoint x: 480, endPoint y: 209, distance: 122.5
click at [480, 209] on div "Trying to reach [DOMAIN_NAME] Connected again... 0% ****** clear filter" at bounding box center [458, 216] width 916 height 433
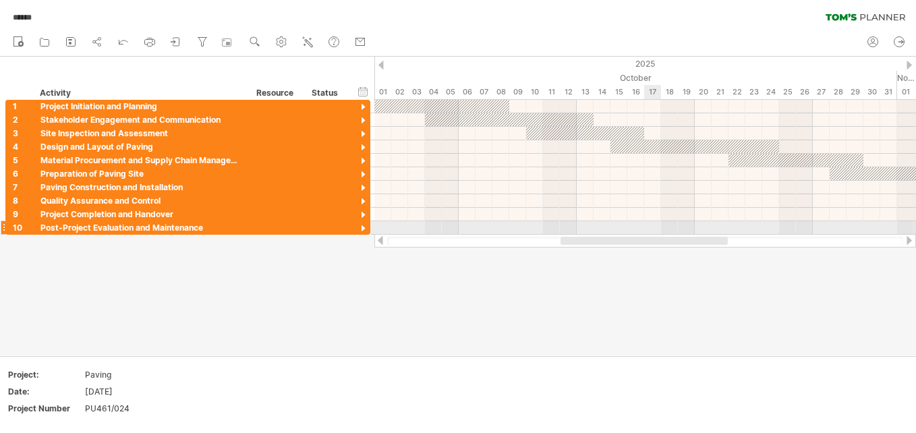
drag, startPoint x: 573, startPoint y: 237, endPoint x: 660, endPoint y: 231, distance: 86.5
click at [660, 231] on div "Trying to reach [DOMAIN_NAME] Connected again... 0% ****** clear filter" at bounding box center [458, 216] width 916 height 433
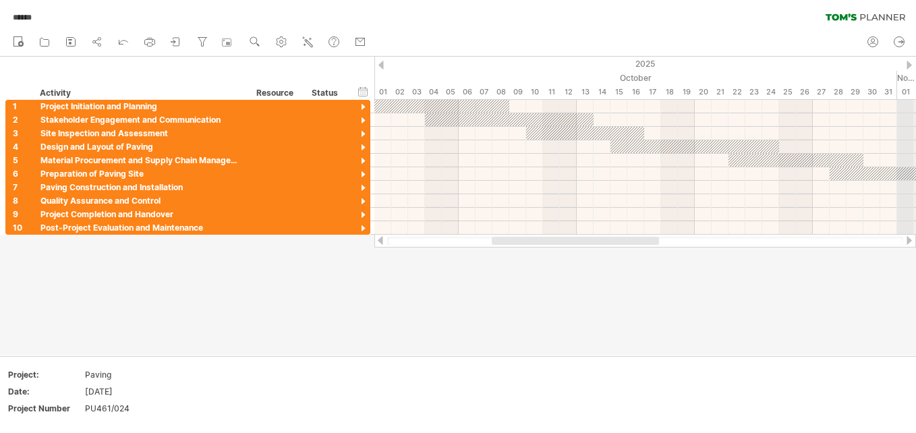
click at [67, 40] on icon at bounding box center [71, 42] width 9 height 9
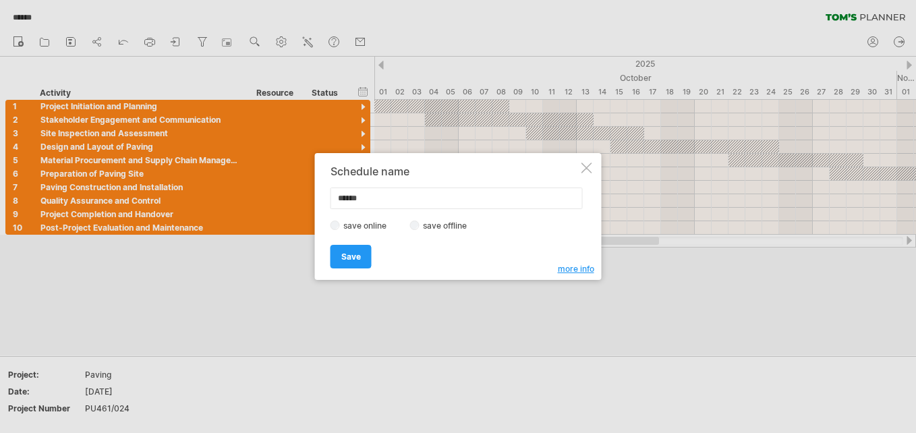
click at [589, 165] on div at bounding box center [586, 168] width 11 height 11
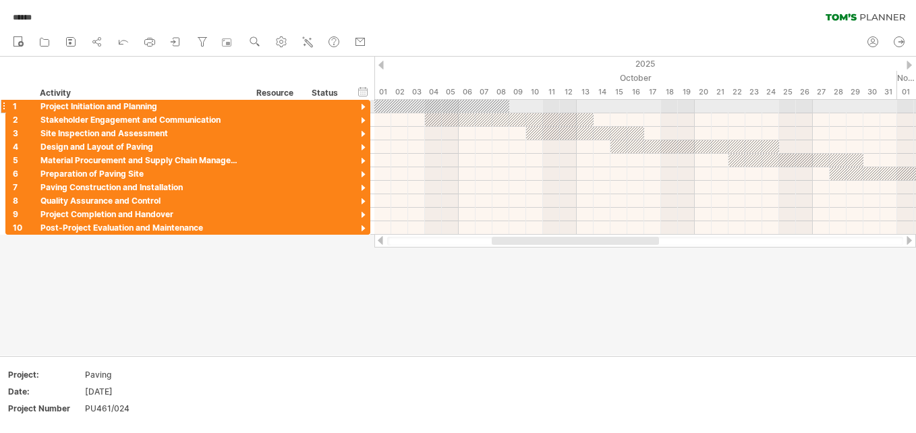
click at [360, 107] on div at bounding box center [363, 107] width 13 height 13
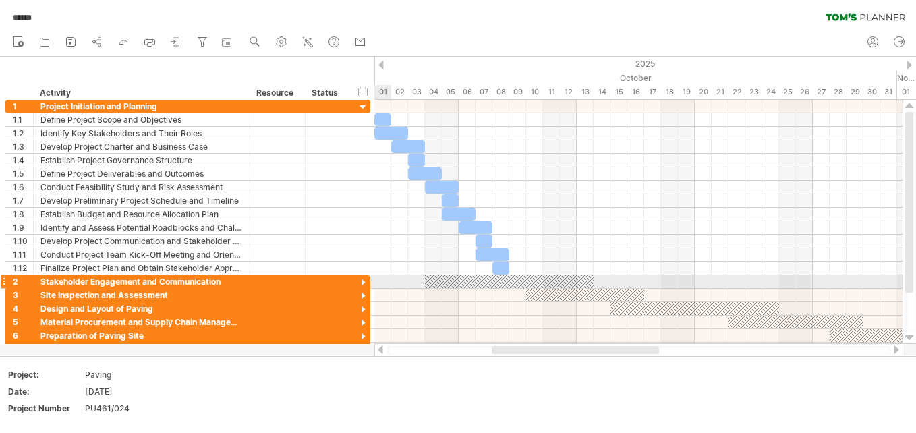
click at [359, 279] on div at bounding box center [363, 283] width 13 height 13
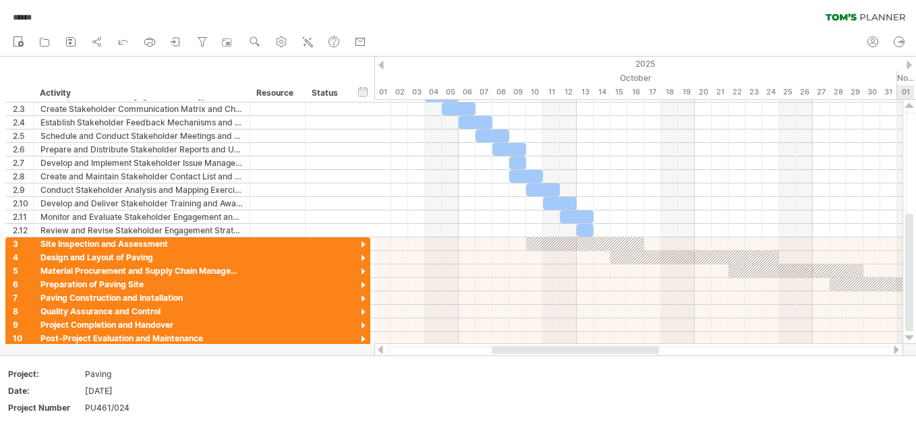
drag, startPoint x: 909, startPoint y: 192, endPoint x: 915, endPoint y: 321, distance: 129.0
click at [915, 321] on html "progress(100%) Trying to reach [DOMAIN_NAME] Connected again... 0% autosave... …" at bounding box center [458, 218] width 916 height 436
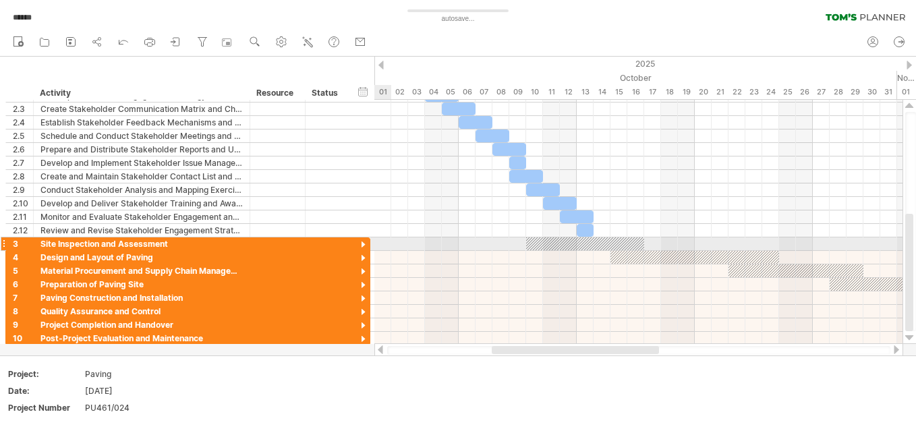
click at [359, 241] on div at bounding box center [363, 245] width 13 height 13
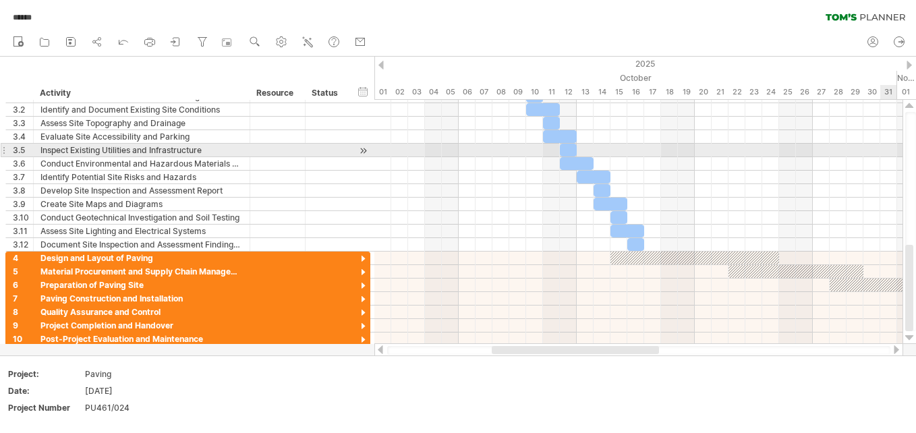
drag, startPoint x: 911, startPoint y: 196, endPoint x: 918, endPoint y: 268, distance: 72.5
click at [915, 268] on html "progress(100%) Trying to reach [DOMAIN_NAME] Connected again... 0% autosave... …" at bounding box center [458, 218] width 916 height 436
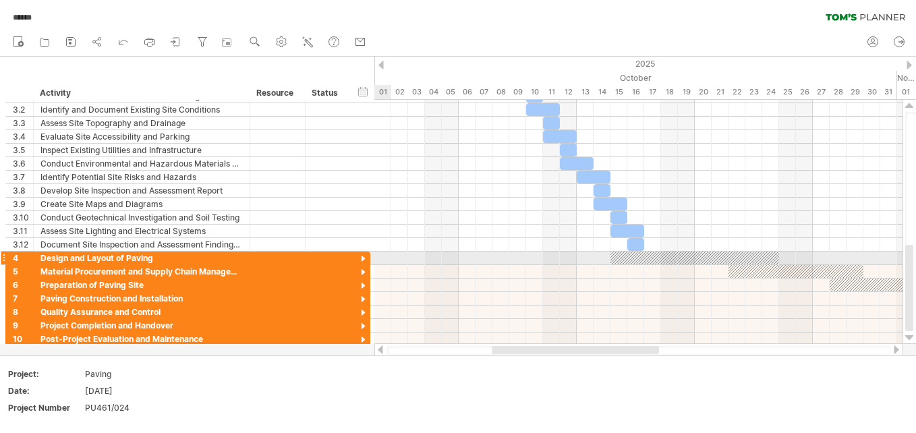
click at [362, 258] on div at bounding box center [363, 259] width 13 height 13
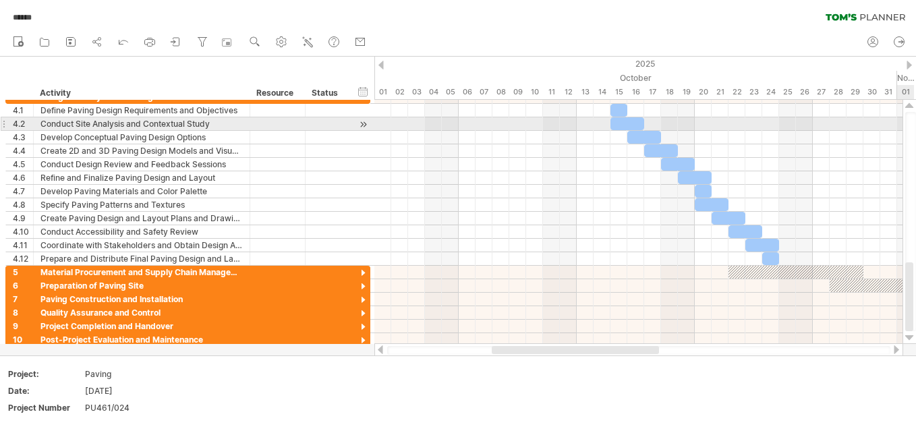
drag, startPoint x: 911, startPoint y: 240, endPoint x: 918, endPoint y: 312, distance: 71.8
click at [915, 312] on html "progress(100%) Trying to reach [DOMAIN_NAME] Connected again... 0% autosave... …" at bounding box center [458, 218] width 916 height 436
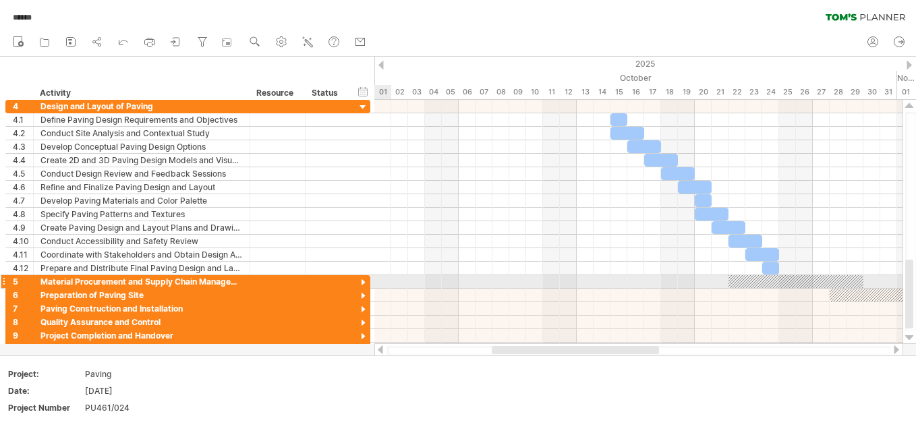
click at [360, 281] on div at bounding box center [363, 283] width 13 height 13
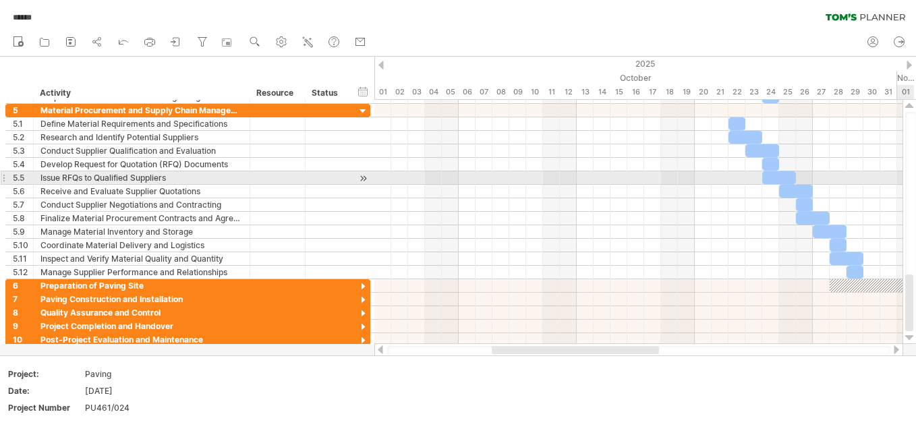
drag, startPoint x: 909, startPoint y: 254, endPoint x: 918, endPoint y: 311, distance: 58.1
click at [915, 311] on html "progress(100%) Trying to reach [DOMAIN_NAME] Connected again... 0% autosave... …" at bounding box center [458, 218] width 916 height 436
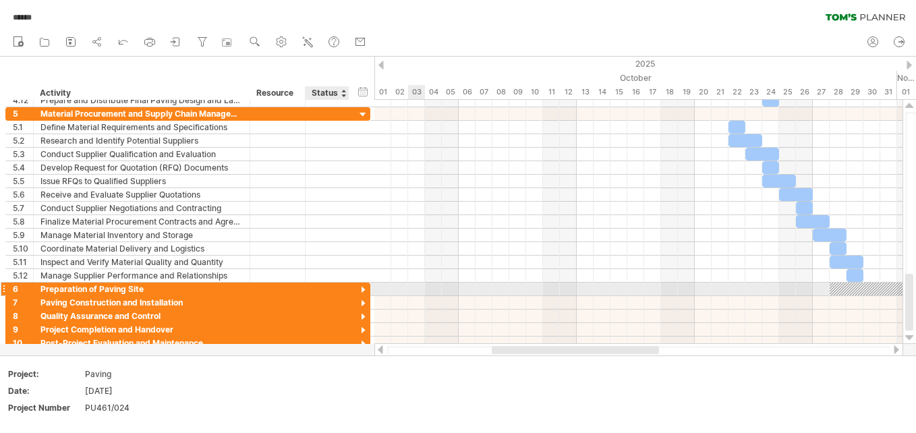
click at [361, 293] on div at bounding box center [363, 290] width 13 height 13
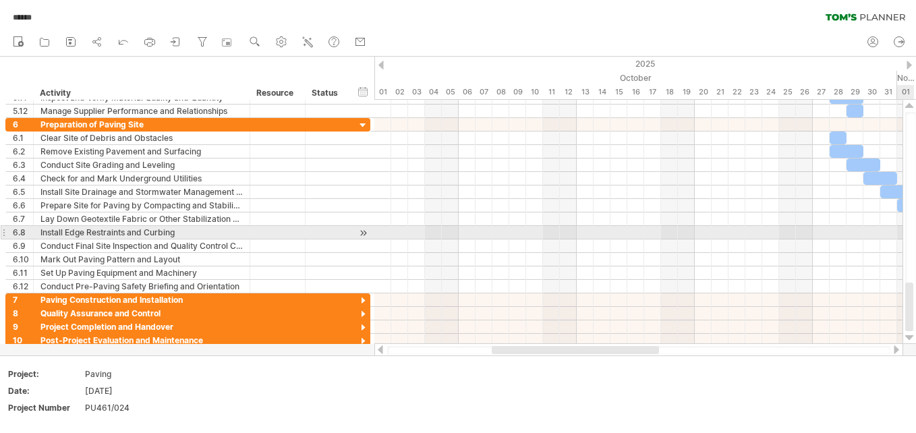
drag, startPoint x: 911, startPoint y: 260, endPoint x: 918, endPoint y: 313, distance: 53.1
click at [915, 313] on html "progress(100%) Trying to reach [DOMAIN_NAME] Connected again... 0% autosave... …" at bounding box center [458, 218] width 916 height 436
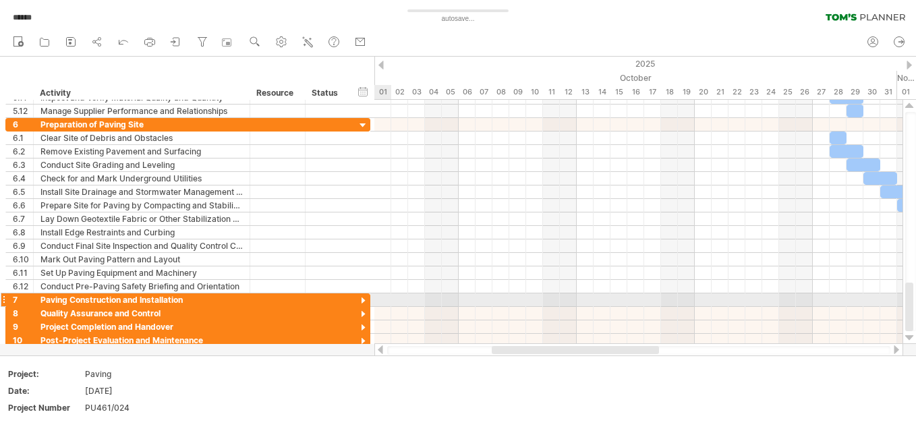
click at [363, 301] on div at bounding box center [363, 301] width 13 height 13
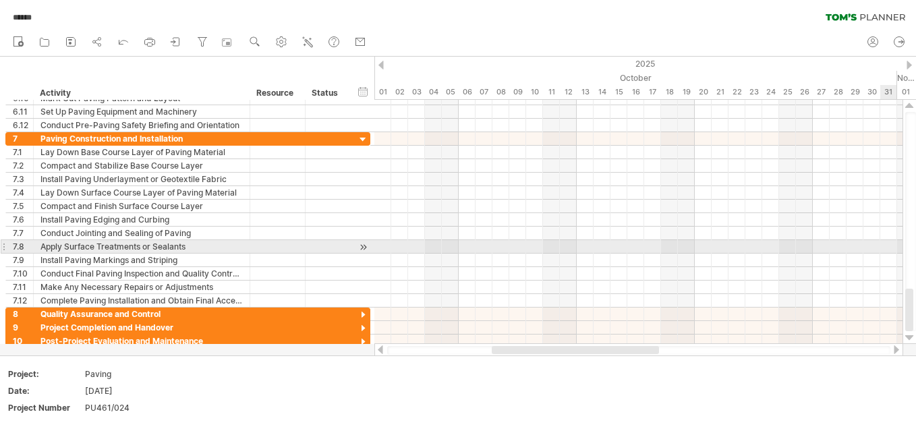
drag, startPoint x: 909, startPoint y: 268, endPoint x: 918, endPoint y: 320, distance: 53.3
click at [915, 320] on html "progress(100%) Trying to reach [DOMAIN_NAME] Connected again... 0% autosave... …" at bounding box center [458, 218] width 916 height 436
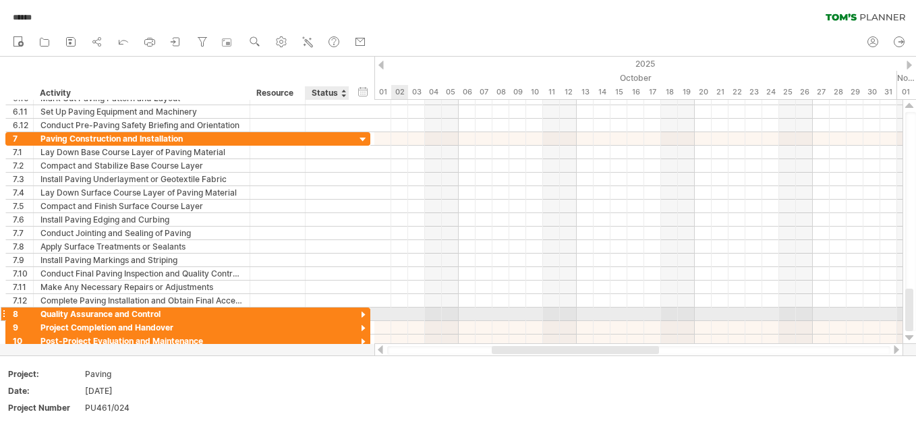
click at [362, 314] on div at bounding box center [363, 315] width 13 height 13
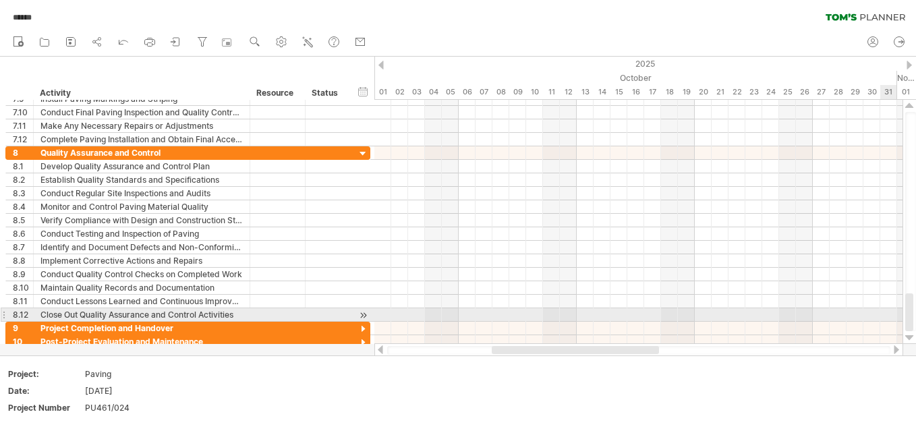
drag, startPoint x: 909, startPoint y: 275, endPoint x: 915, endPoint y: 314, distance: 40.3
click at [915, 314] on div at bounding box center [910, 221] width 11 height 219
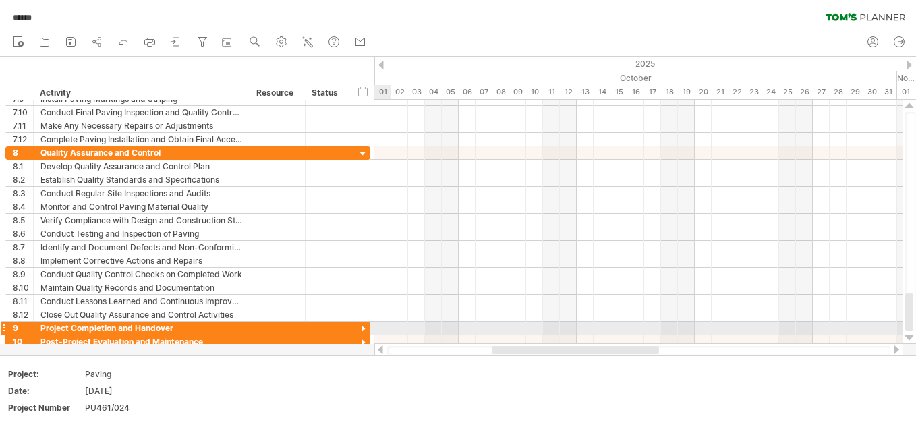
click at [364, 325] on div at bounding box center [363, 329] width 13 height 13
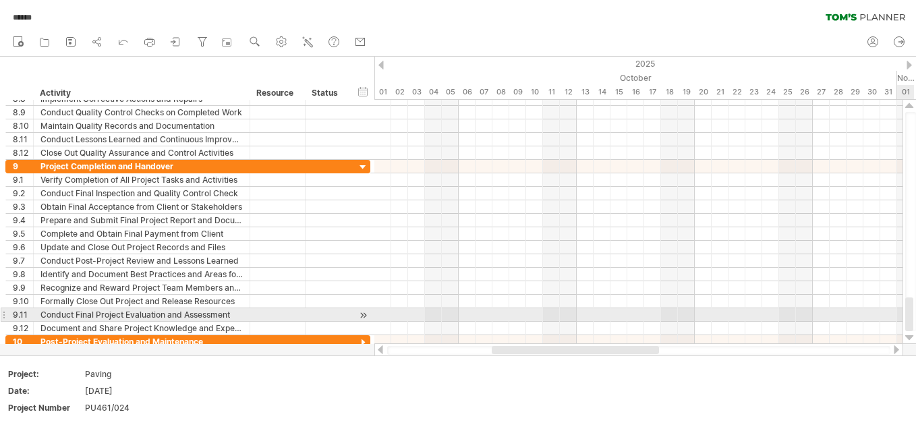
drag, startPoint x: 911, startPoint y: 286, endPoint x: 913, endPoint y: 321, distance: 35.2
click at [913, 321] on div at bounding box center [910, 221] width 11 height 219
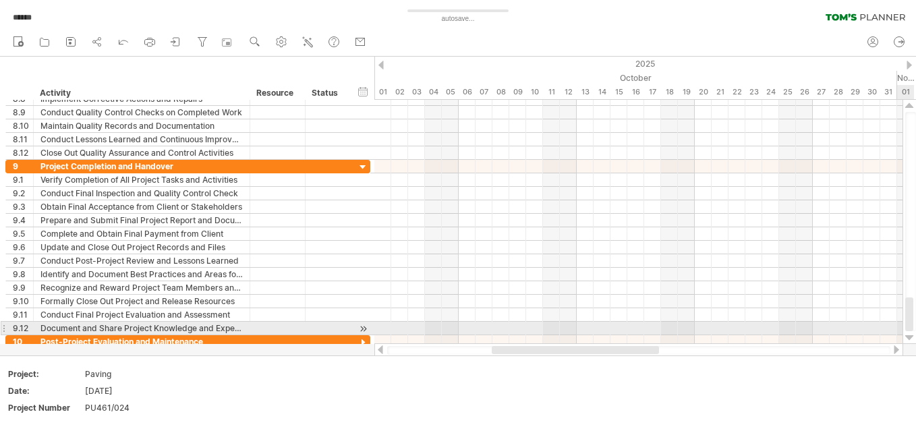
drag, startPoint x: 909, startPoint y: 310, endPoint x: 913, endPoint y: 326, distance: 16.5
click at [913, 326] on div at bounding box center [909, 314] width 8 height 34
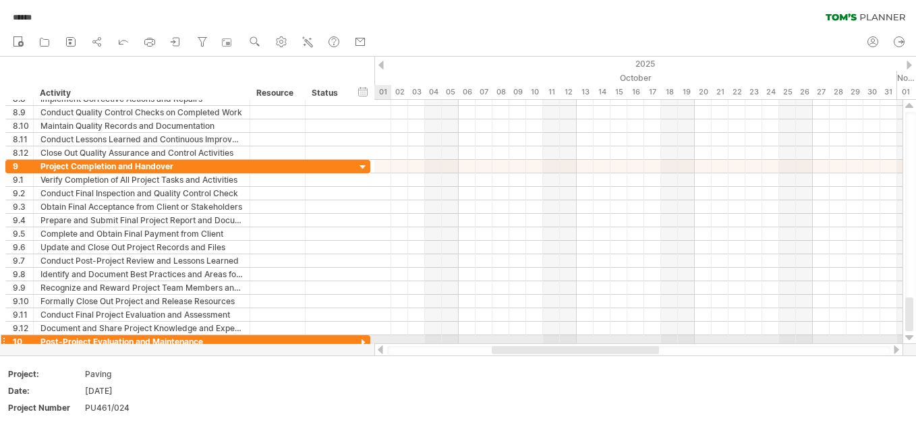
click at [361, 340] on div at bounding box center [363, 343] width 13 height 13
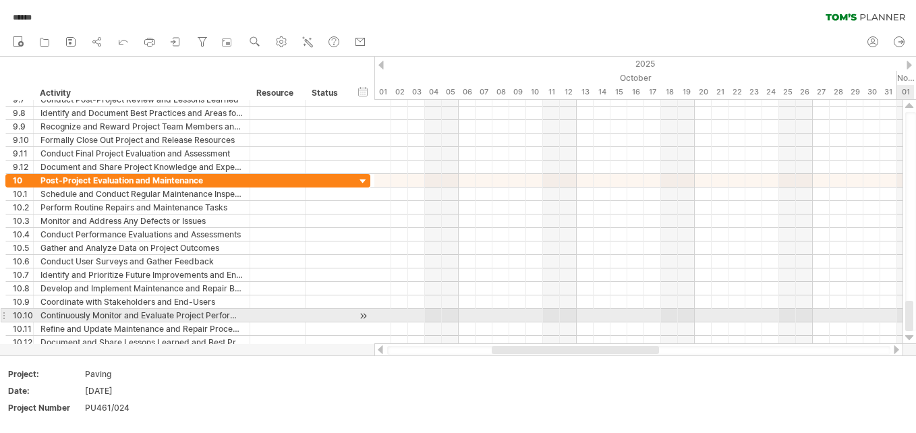
drag, startPoint x: 911, startPoint y: 291, endPoint x: 918, endPoint y: 336, distance: 45.8
click at [915, 336] on html "progress(100%) Trying to reach [DOMAIN_NAME] Connected again... 0% autosave... …" at bounding box center [458, 218] width 916 height 436
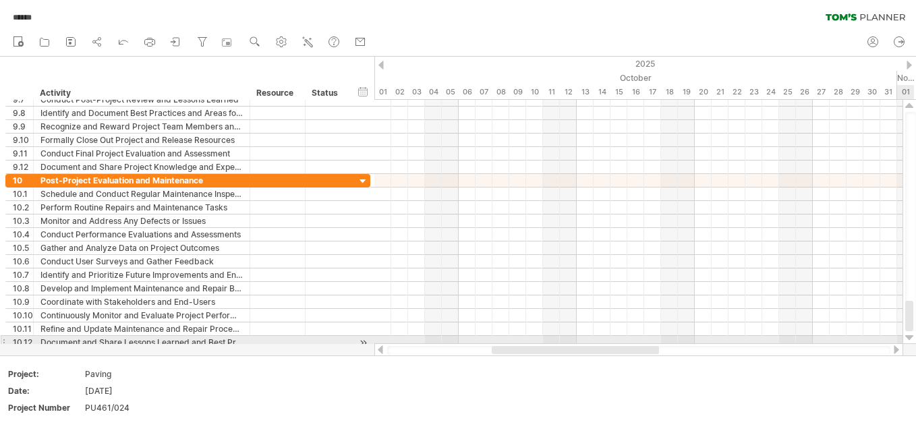
click at [908, 337] on div at bounding box center [909, 338] width 9 height 11
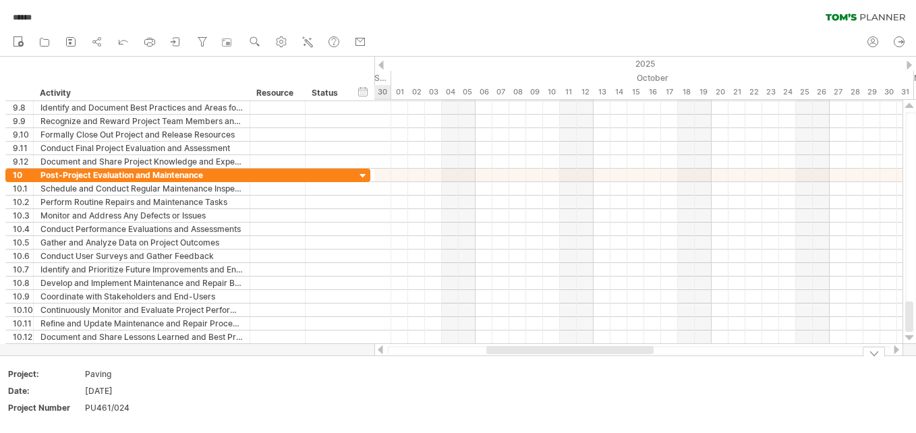
drag, startPoint x: 644, startPoint y: 349, endPoint x: 639, endPoint y: 363, distance: 15.2
click at [639, 363] on div "Trying to reach [DOMAIN_NAME] Connected again... 0% autosave... ****** clear fi…" at bounding box center [458, 216] width 916 height 433
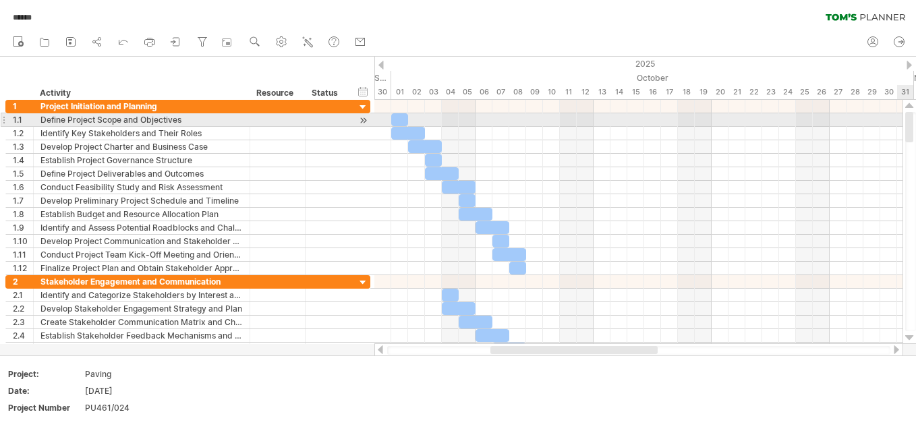
drag, startPoint x: 909, startPoint y: 318, endPoint x: 898, endPoint y: 119, distance: 200.0
click at [898, 119] on div "Trying to reach [DOMAIN_NAME] Connected again... 0% autosave... ****** clear fi…" at bounding box center [458, 216] width 916 height 433
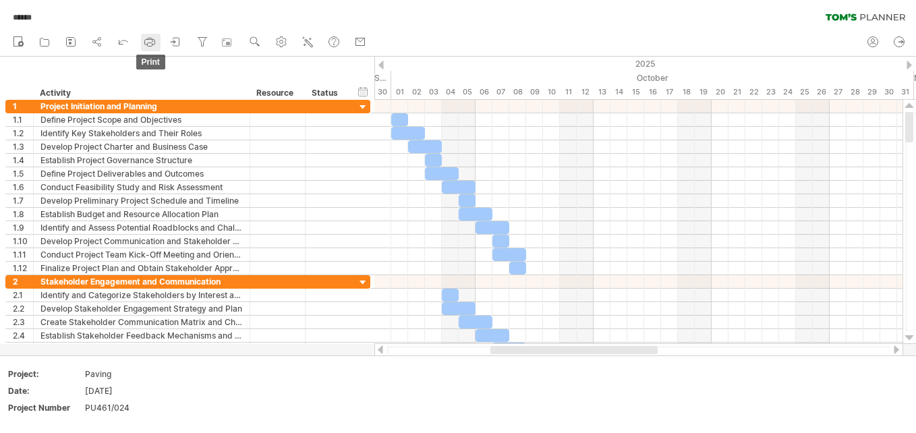
click at [147, 38] on icon at bounding box center [149, 41] width 13 height 13
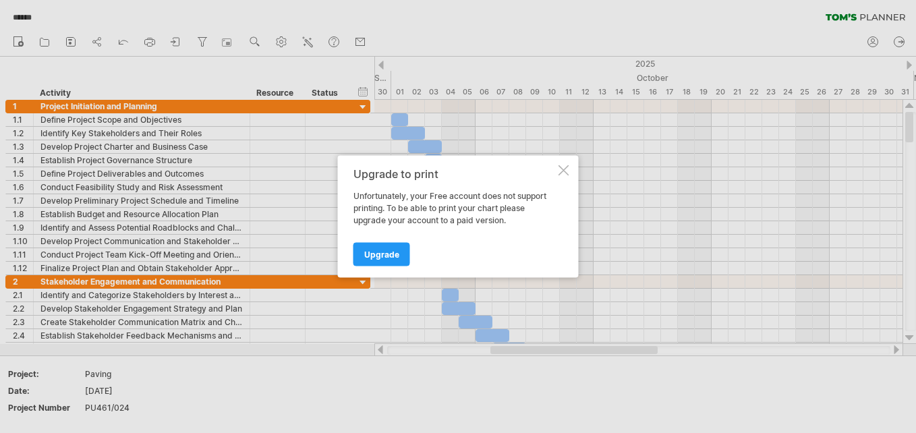
click at [564, 167] on div at bounding box center [563, 170] width 11 height 11
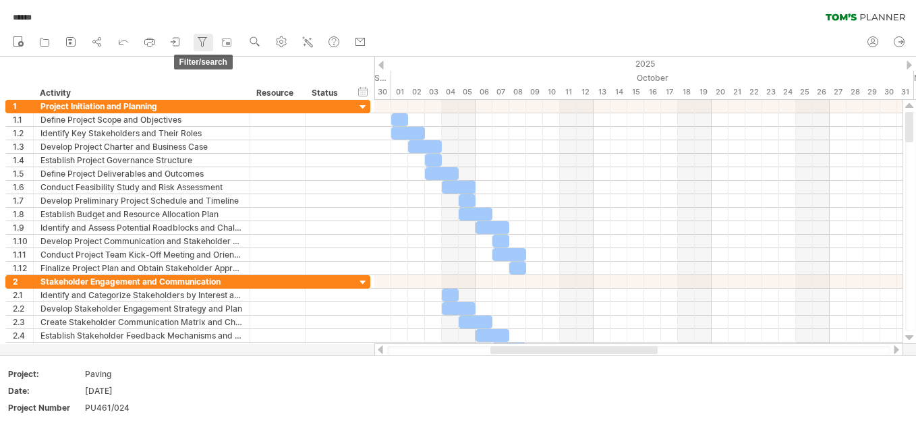
click at [200, 45] on icon at bounding box center [202, 41] width 13 height 13
type input "**********"
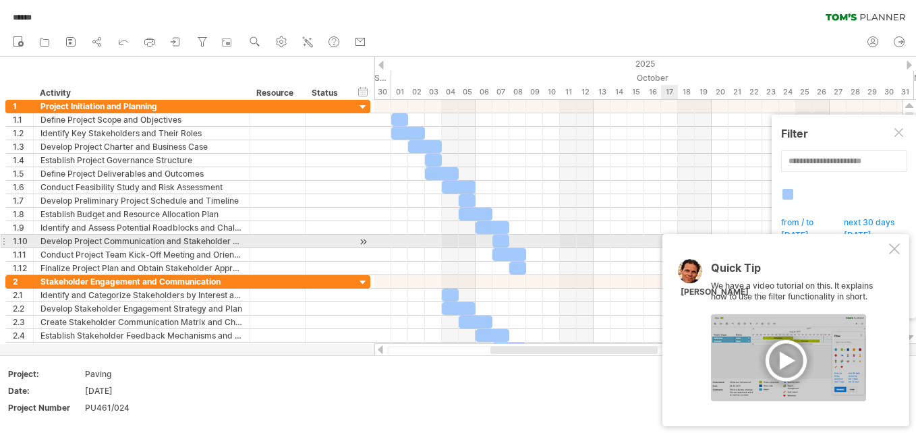
click at [893, 244] on div at bounding box center [894, 248] width 11 height 11
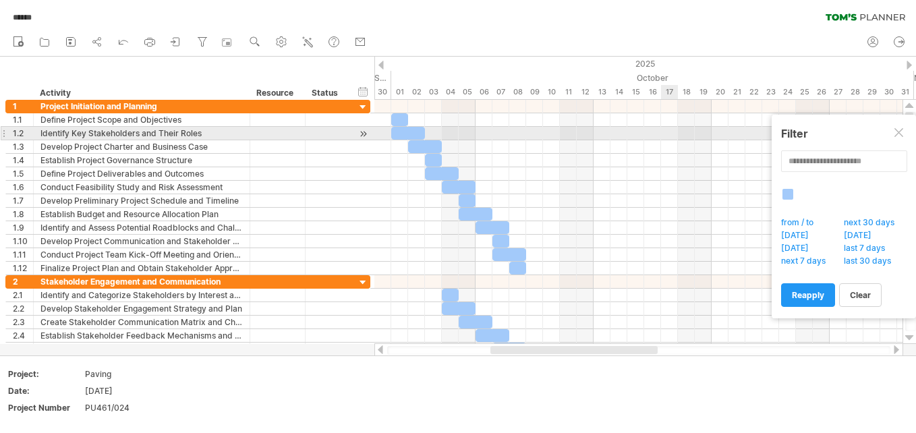
click at [899, 132] on div at bounding box center [899, 133] width 11 height 11
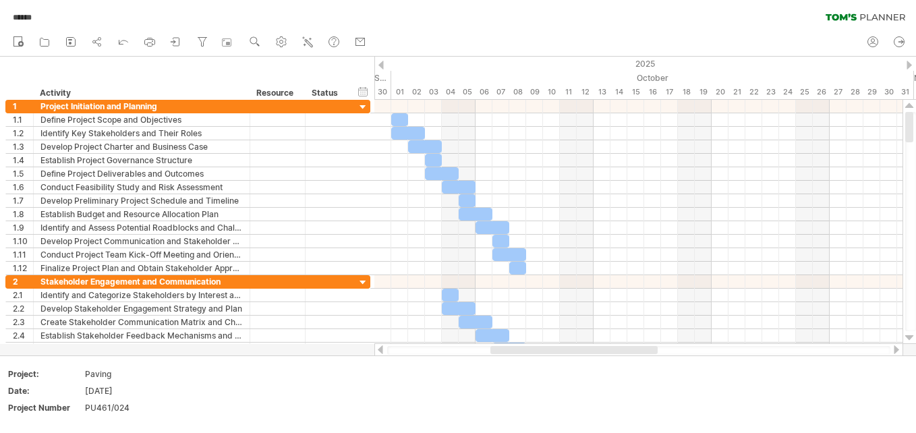
click at [491, 32] on div "new" at bounding box center [458, 42] width 916 height 28
click at [47, 43] on icon at bounding box center [44, 41] width 13 height 13
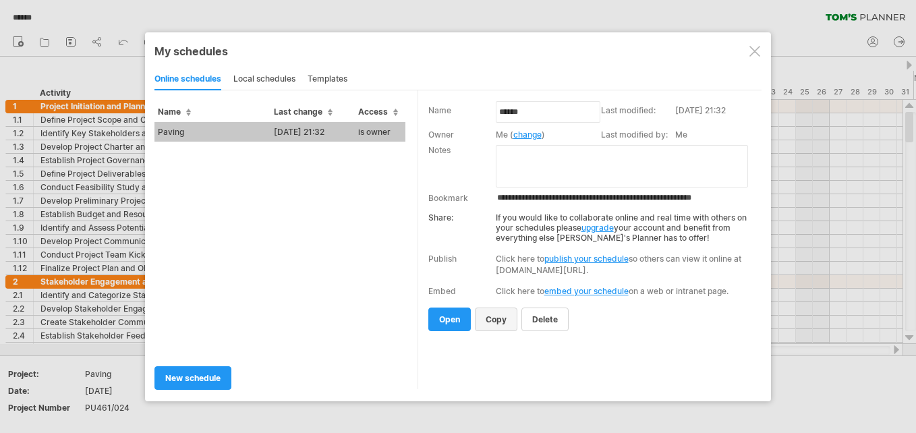
click at [497, 317] on span "copy" at bounding box center [496, 319] width 21 height 10
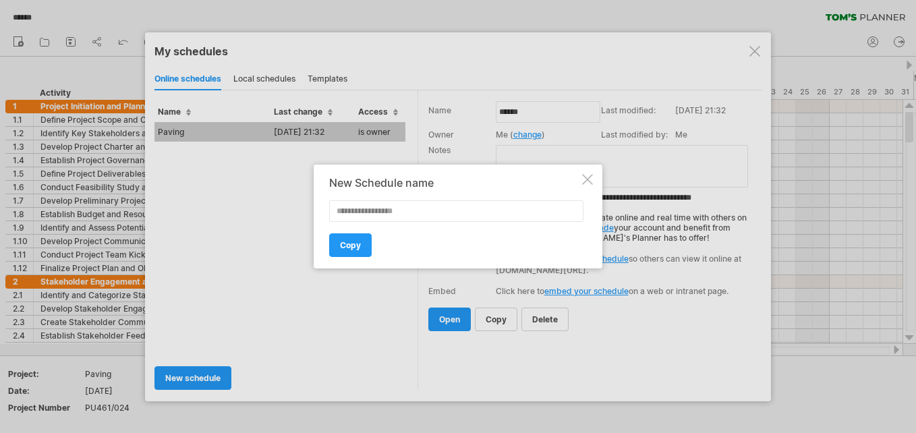
click at [585, 175] on div at bounding box center [587, 179] width 11 height 11
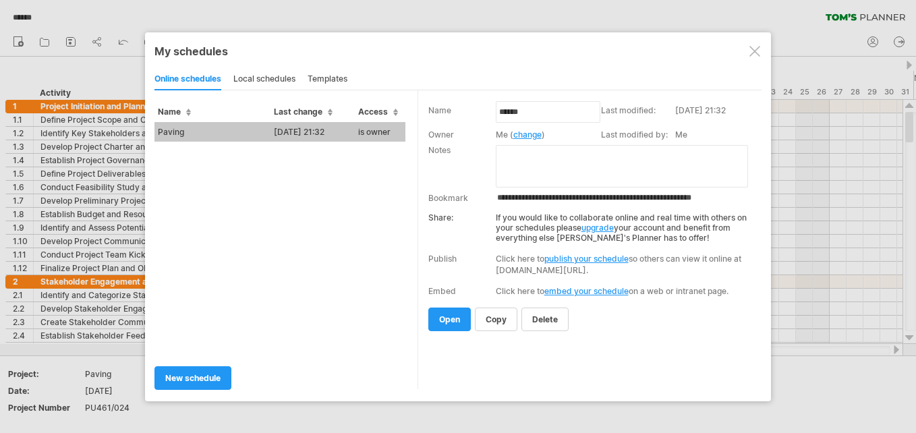
click at [759, 47] on div at bounding box center [754, 51] width 11 height 11
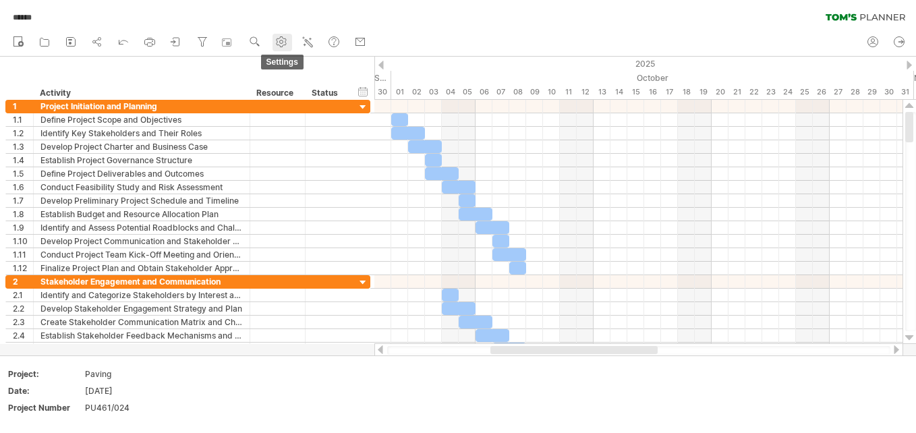
click at [283, 42] on circle at bounding box center [281, 41] width 3 height 3
select select "*"
select select "**"
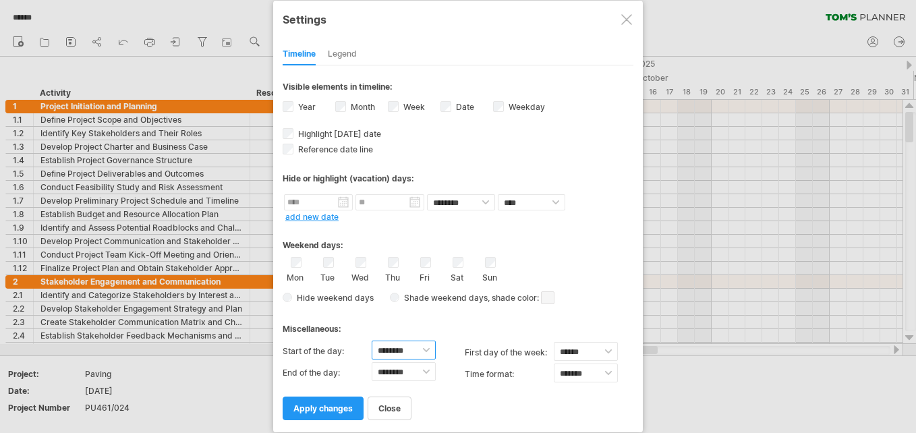
click at [425, 347] on select "******** ******** ******** ******** ******** ******** ******** ******** *******…" at bounding box center [404, 350] width 64 height 19
select select "*"
click at [372, 341] on select "******** ******** ******** ******** ******** ******** ******** ******** *******…" at bounding box center [404, 350] width 64 height 19
click at [609, 374] on select "******* *******" at bounding box center [586, 373] width 64 height 19
select select "******"
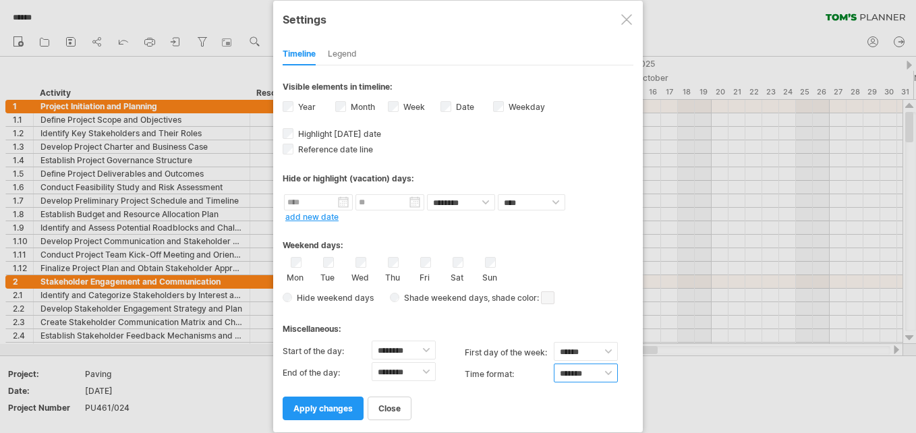
click at [554, 364] on select "******* *******" at bounding box center [586, 373] width 64 height 19
click at [314, 407] on span "apply changes" at bounding box center [322, 408] width 59 height 10
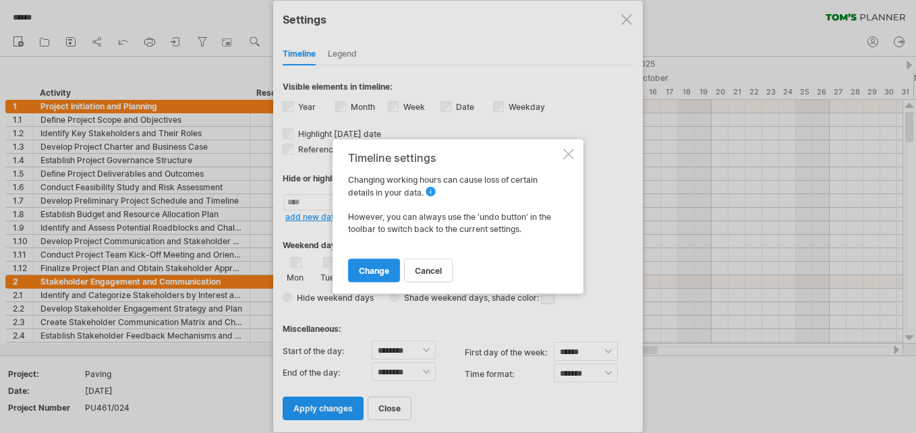
click at [374, 266] on span "change" at bounding box center [374, 271] width 30 height 10
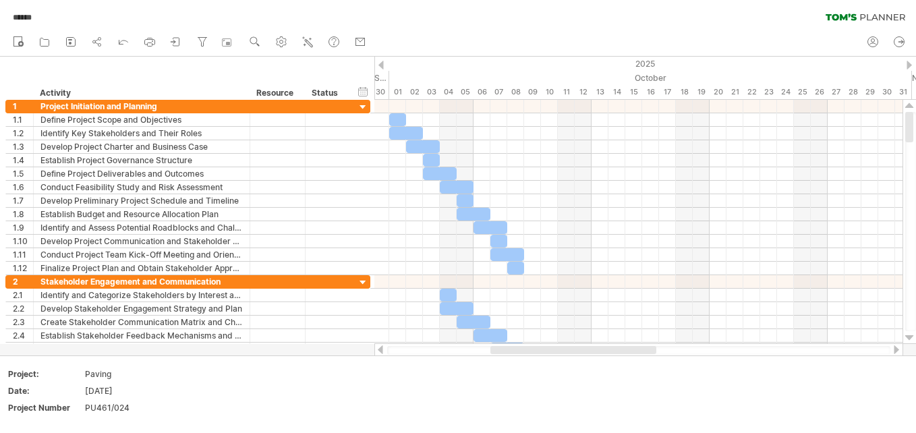
click at [553, 348] on div at bounding box center [573, 350] width 166 height 8
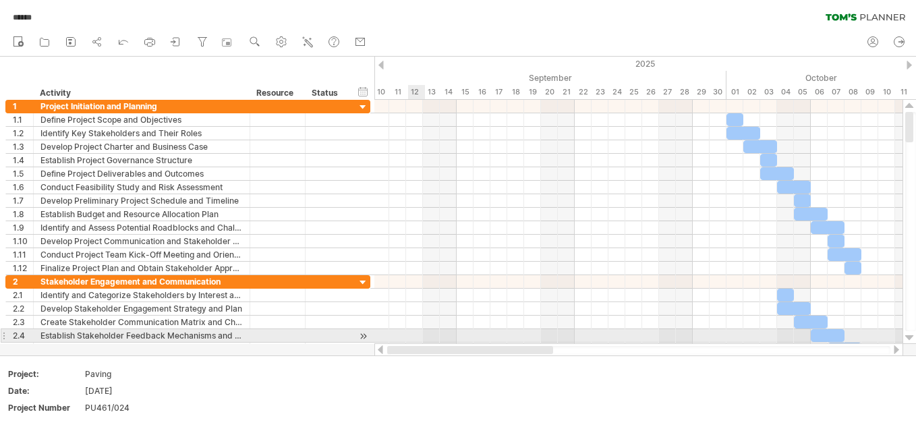
drag, startPoint x: 553, startPoint y: 348, endPoint x: 422, endPoint y: 339, distance: 131.1
click at [422, 339] on div "Trying to reach [DOMAIN_NAME] Connected again... 0% autosave... ****** clear fi…" at bounding box center [458, 216] width 916 height 433
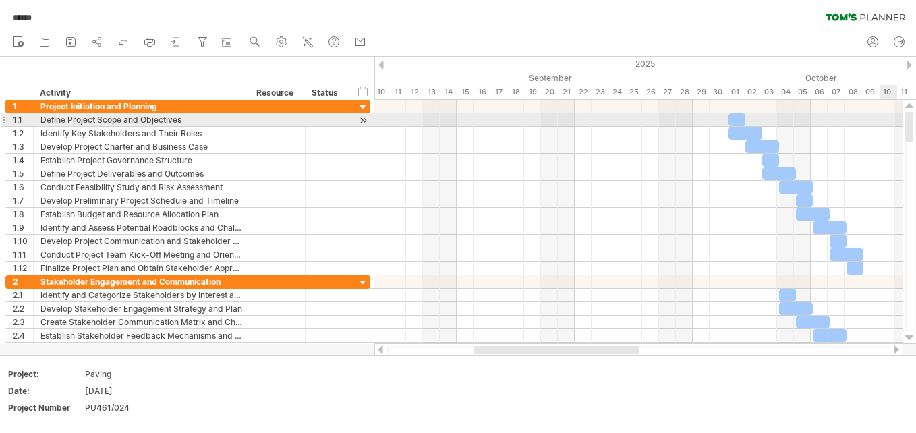
drag, startPoint x: 911, startPoint y: 133, endPoint x: 910, endPoint y: 118, distance: 14.9
click at [910, 118] on div at bounding box center [909, 127] width 8 height 30
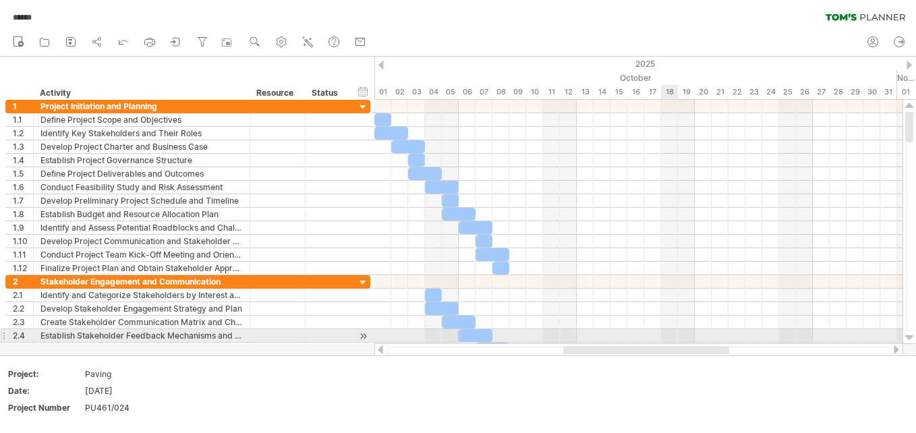
drag, startPoint x: 583, startPoint y: 349, endPoint x: 673, endPoint y: 333, distance: 91.3
click at [673, 333] on div "Trying to reach [DOMAIN_NAME] Connected again... 0% autosave... ****** clear fi…" at bounding box center [458, 216] width 916 height 433
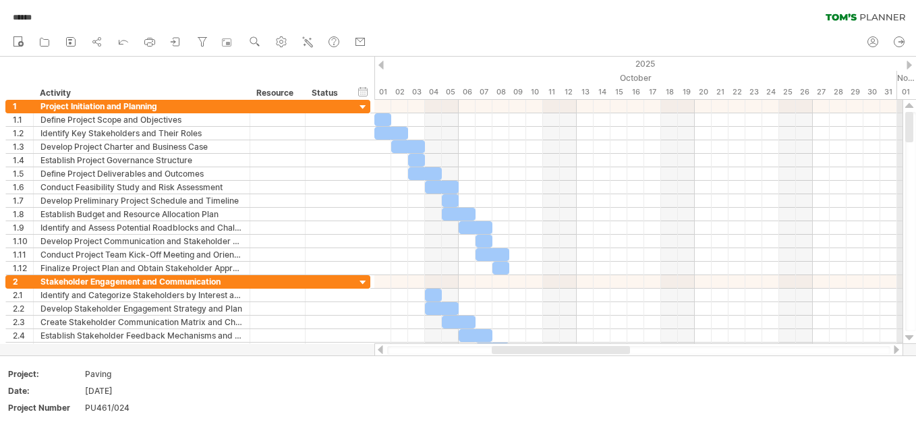
drag, startPoint x: 911, startPoint y: 118, endPoint x: 911, endPoint y: 99, distance: 18.9
click at [911, 99] on div "Trying to reach [DOMAIN_NAME] Connected again... 0% autosave... ****** clear fi…" at bounding box center [458, 216] width 916 height 433
click at [69, 40] on rect at bounding box center [70, 39] width 4 height 1
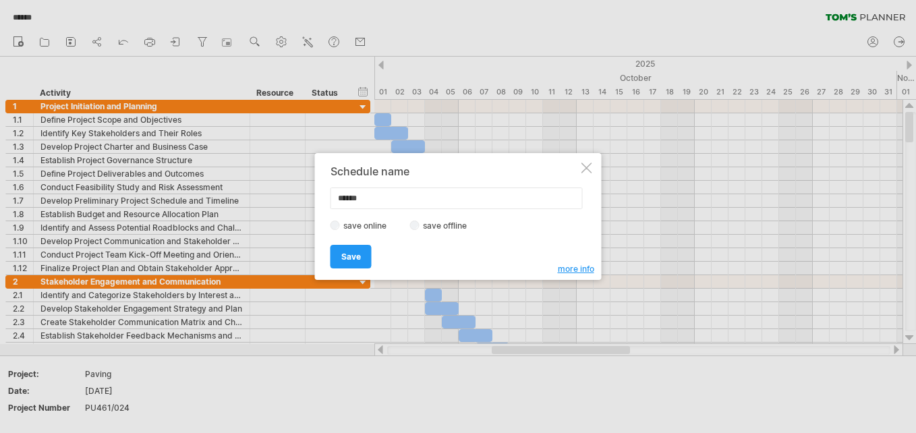
click at [586, 167] on div at bounding box center [586, 168] width 11 height 11
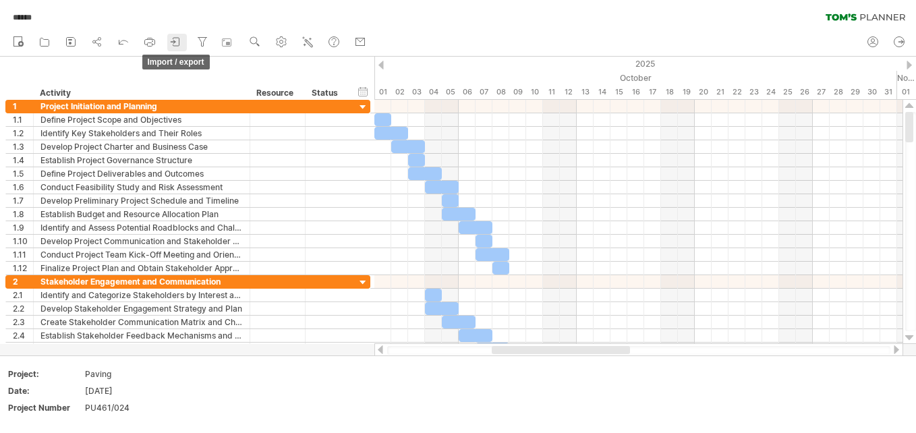
click at [174, 42] on icon at bounding box center [175, 41] width 13 height 13
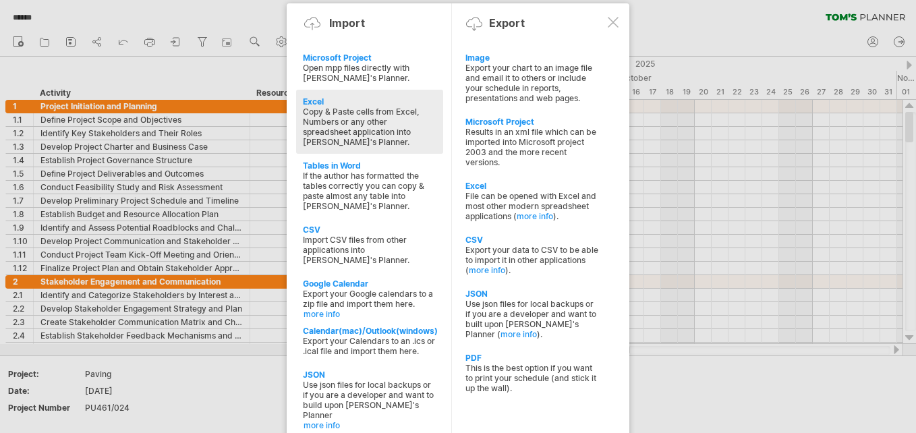
click at [320, 103] on div "Excel" at bounding box center [370, 101] width 134 height 10
type textarea "**********"
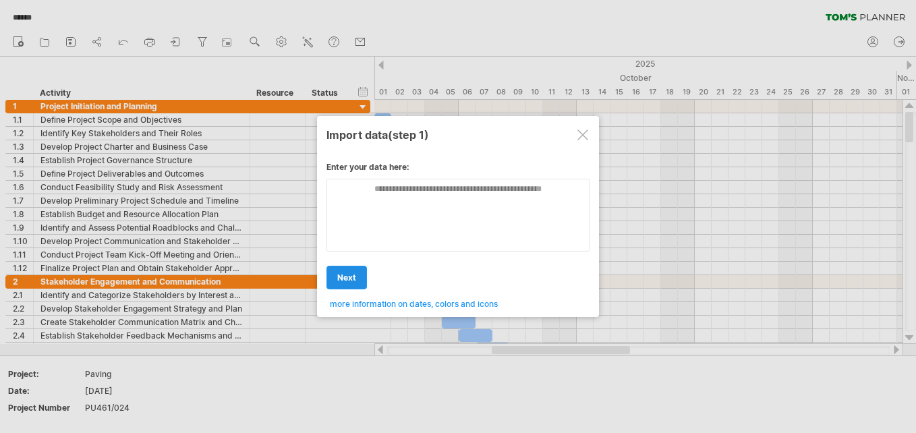
click at [339, 272] on span "next" at bounding box center [346, 277] width 19 height 10
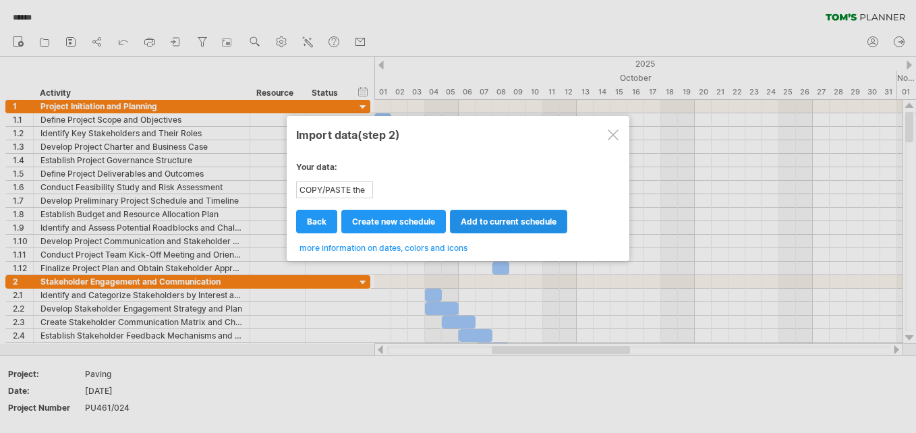
click at [498, 225] on span "add to current schedule" at bounding box center [509, 222] width 96 height 10
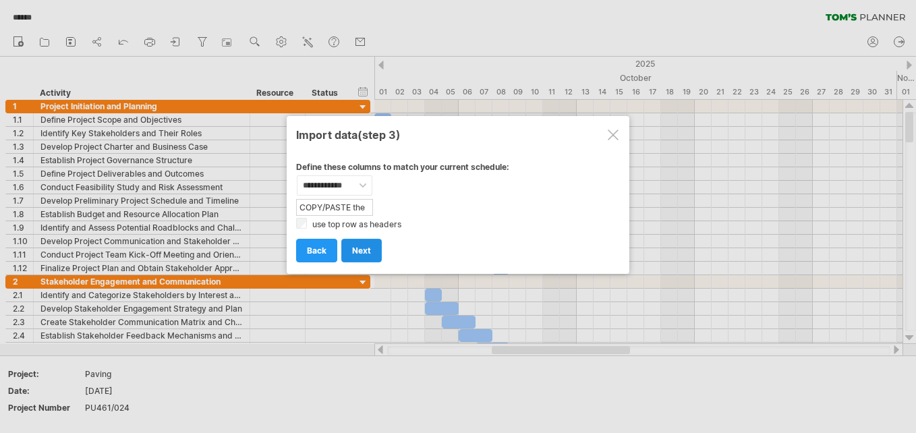
click at [358, 247] on span "next" at bounding box center [361, 251] width 19 height 10
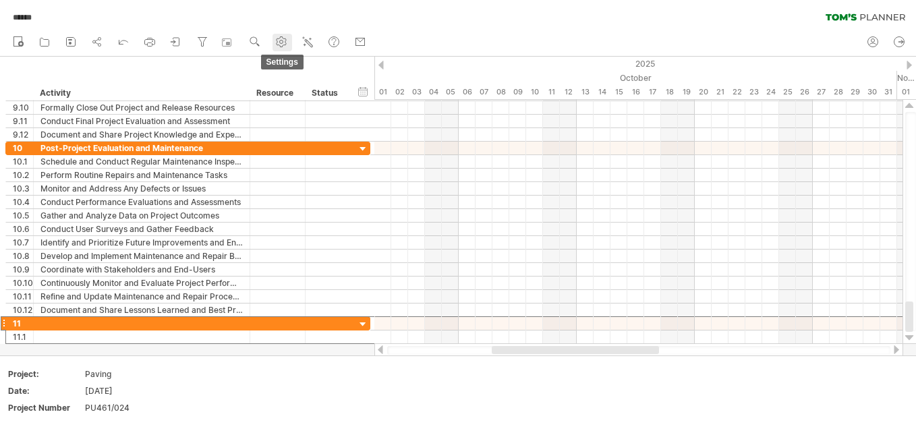
click at [287, 45] on icon at bounding box center [282, 42] width 10 height 10
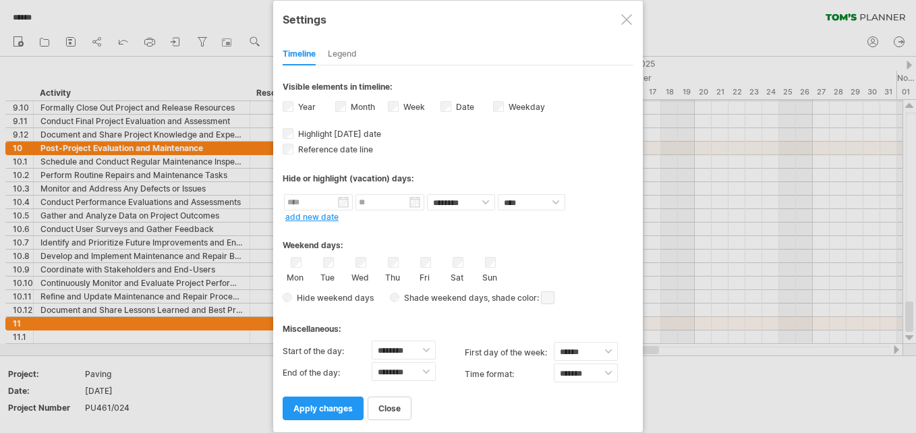
click at [626, 22] on div at bounding box center [626, 19] width 11 height 11
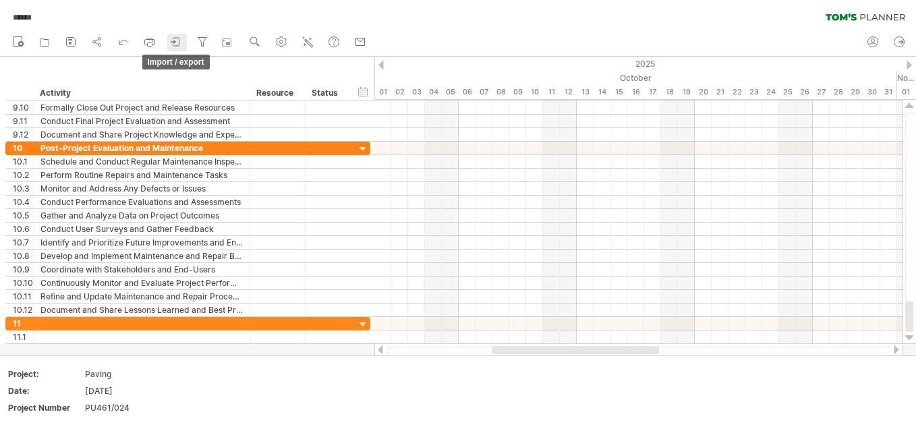
click at [175, 42] on icon at bounding box center [173, 41] width 4 height 3
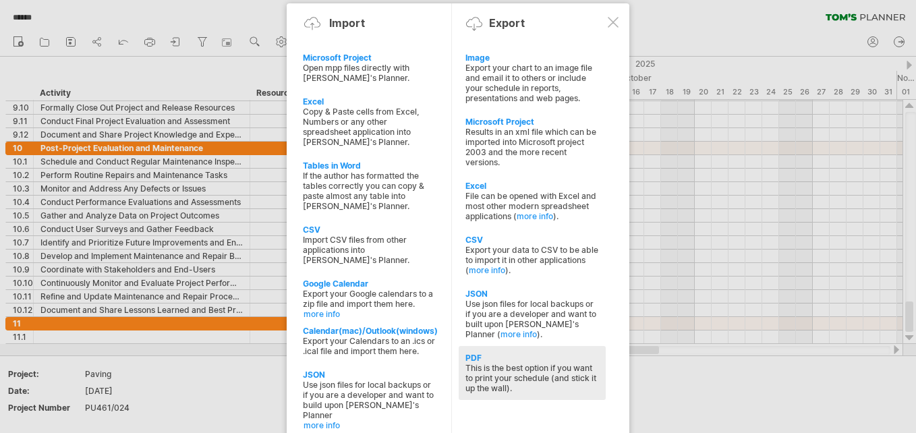
click at [535, 368] on div "This is the best option if you want to print your schedule (and stick it up the…" at bounding box center [532, 378] width 134 height 30
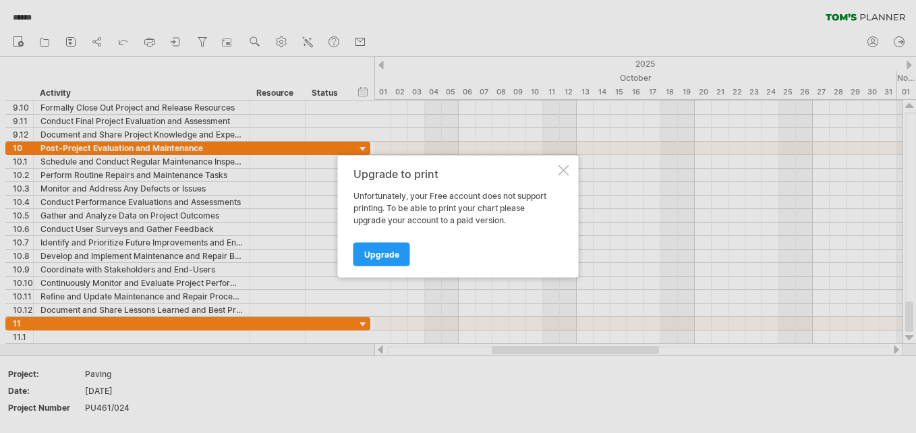
click at [563, 167] on div at bounding box center [563, 170] width 11 height 11
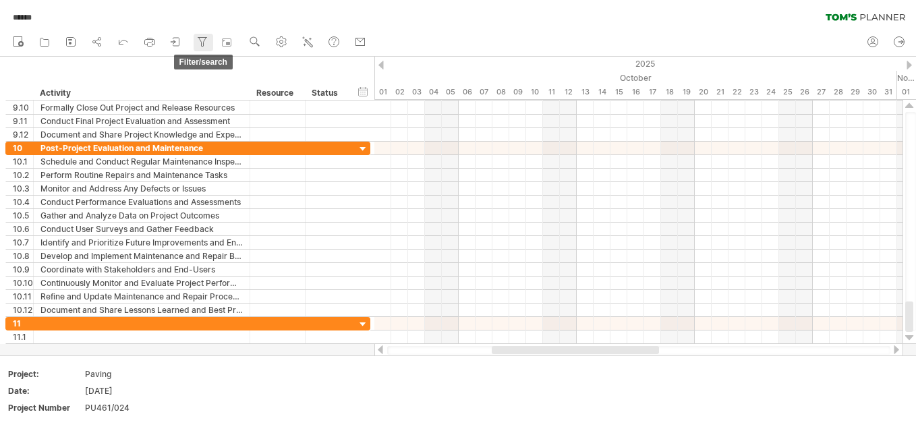
click at [198, 40] on icon at bounding box center [202, 41] width 13 height 13
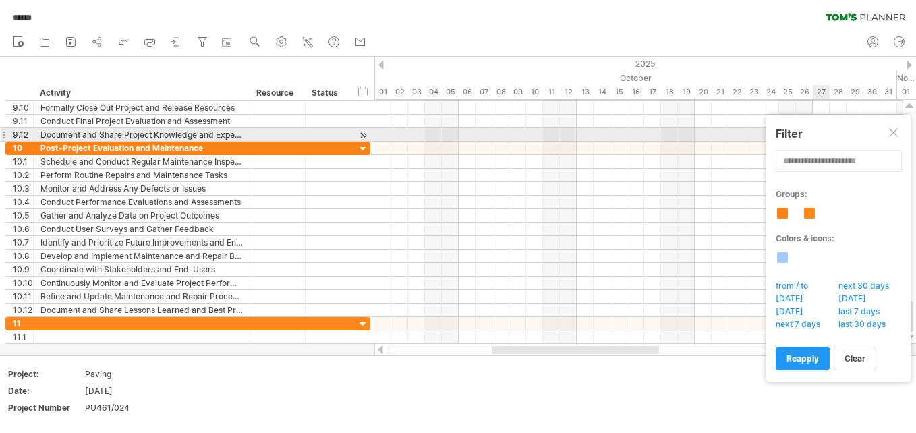
click at [892, 131] on div at bounding box center [894, 133] width 11 height 11
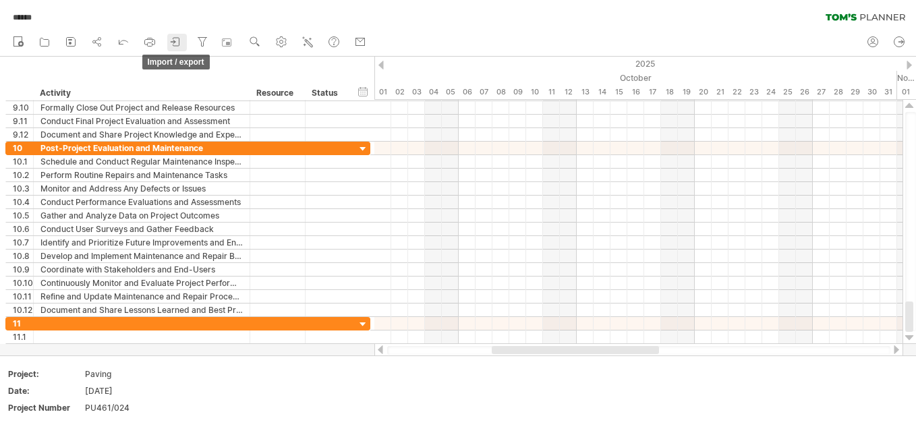
click at [173, 36] on icon at bounding box center [175, 41] width 13 height 13
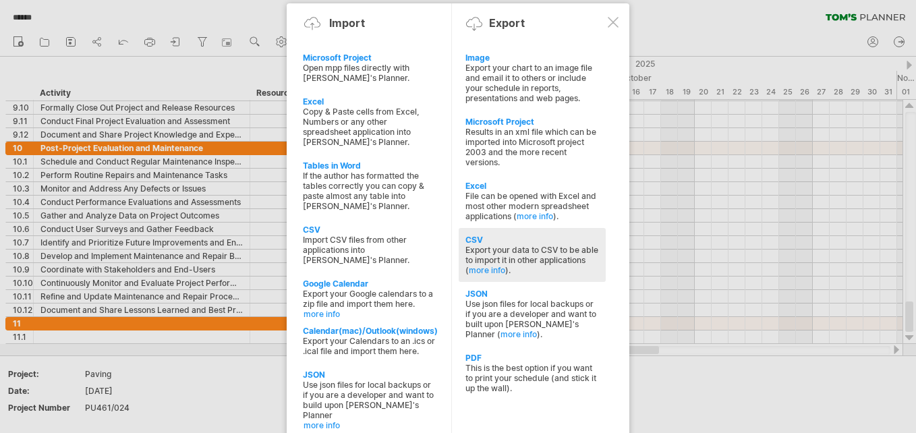
click at [494, 246] on div "Export your data to CSV to be able to import it in other applications ( more in…" at bounding box center [532, 260] width 134 height 30
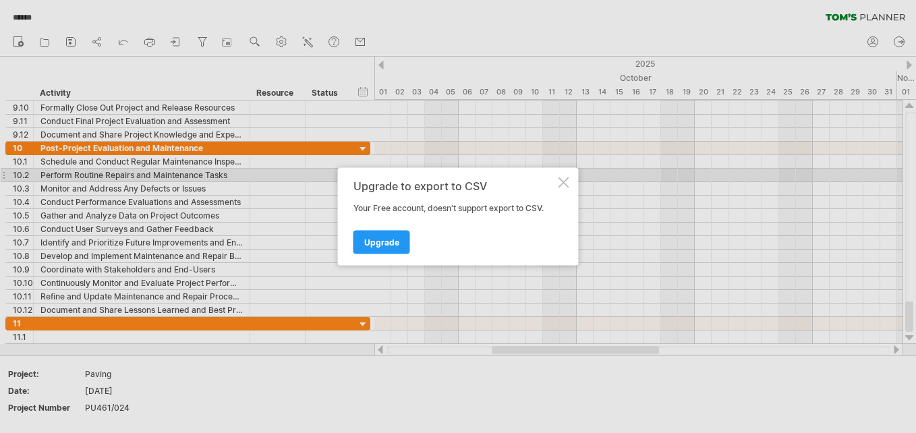
click at [561, 179] on div at bounding box center [563, 182] width 11 height 11
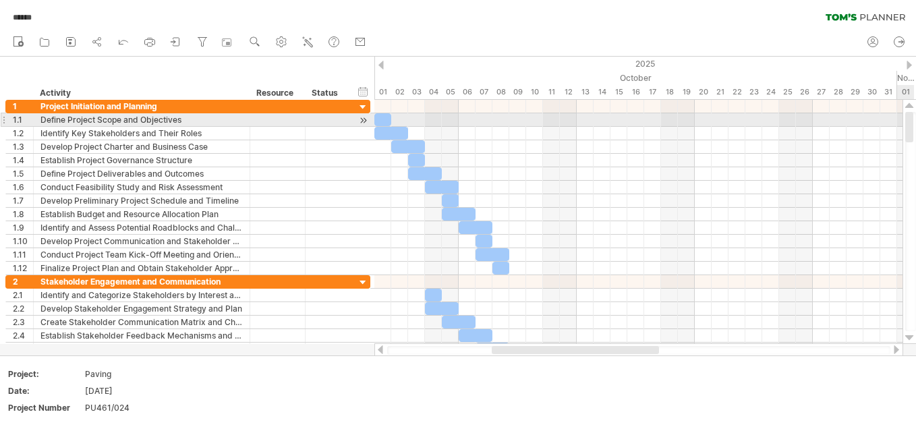
drag, startPoint x: 910, startPoint y: 315, endPoint x: 909, endPoint y: 117, distance: 198.3
click at [909, 117] on div at bounding box center [909, 127] width 8 height 30
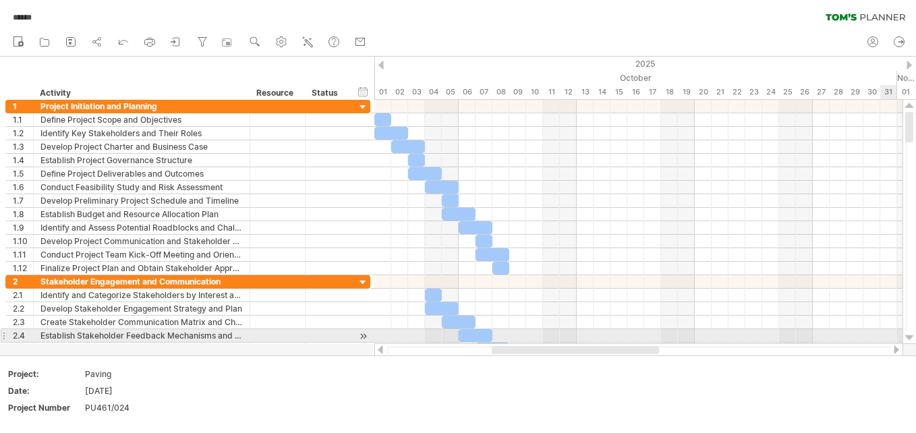
click at [908, 333] on div at bounding box center [909, 338] width 9 height 11
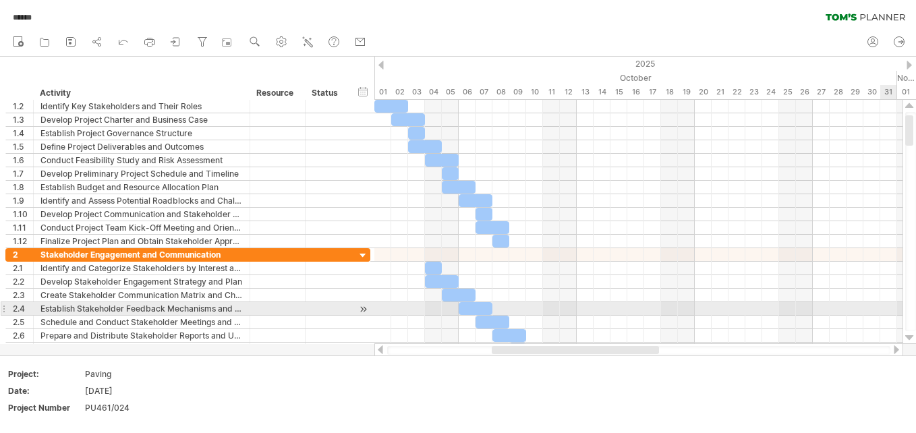
click at [908, 333] on div at bounding box center [909, 338] width 9 height 11
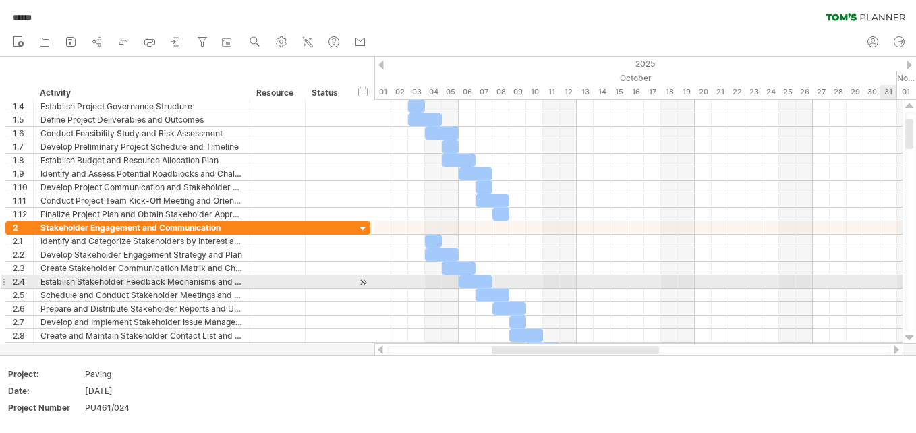
click at [908, 333] on div at bounding box center [909, 338] width 9 height 11
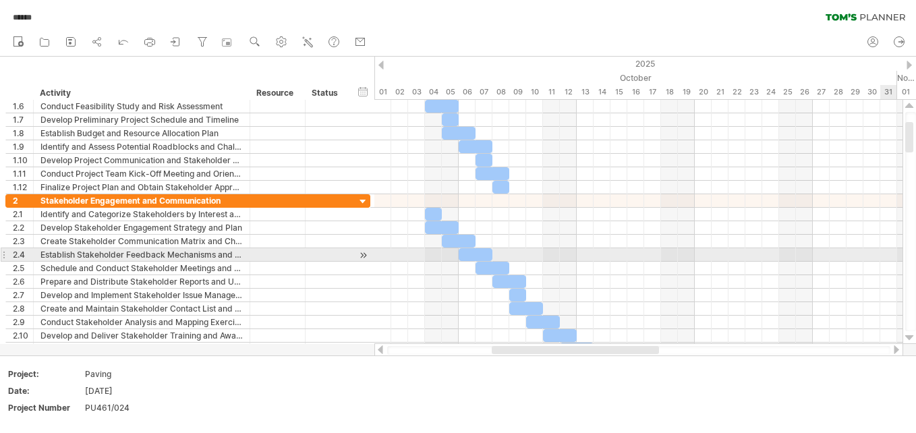
click at [908, 333] on div at bounding box center [909, 338] width 9 height 11
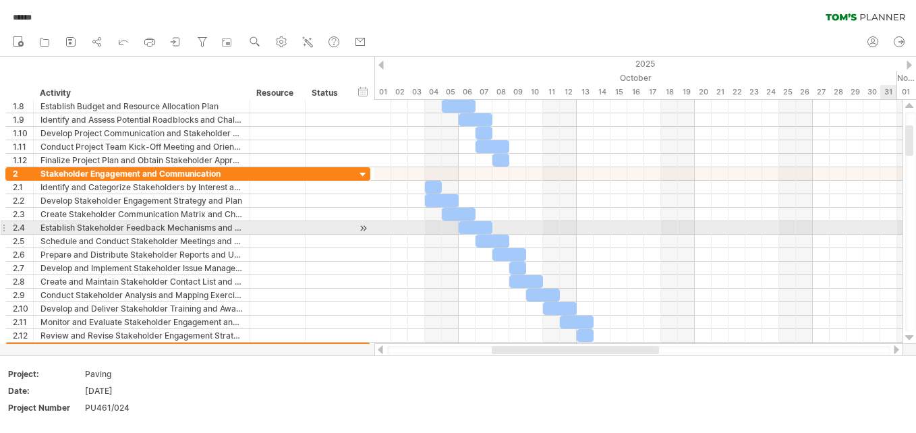
click at [908, 333] on div at bounding box center [909, 338] width 9 height 11
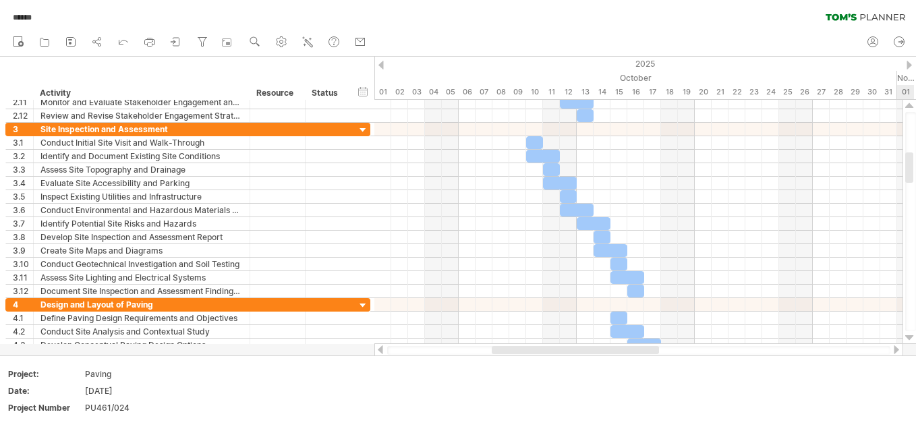
drag, startPoint x: 912, startPoint y: 140, endPoint x: 918, endPoint y: 163, distance: 24.4
click at [915, 163] on html "progress(100%) Trying to reach [DOMAIN_NAME] Connected again... 0% autosave... …" at bounding box center [458, 218] width 916 height 436
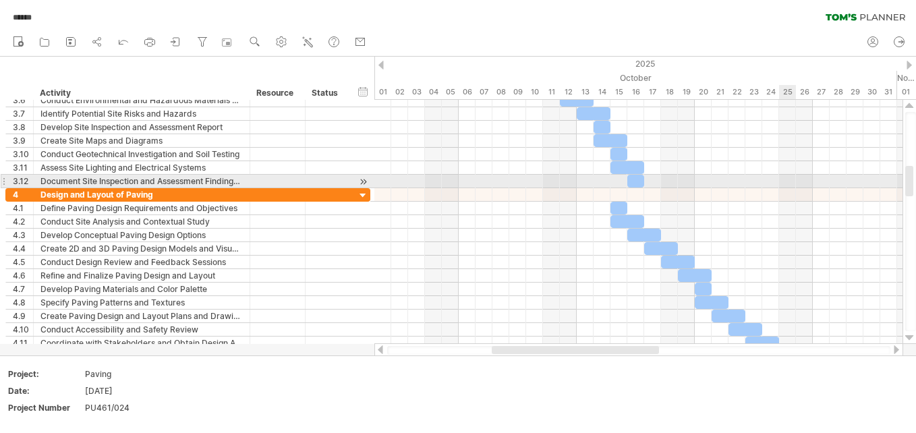
click at [780, 177] on div at bounding box center [638, 181] width 528 height 13
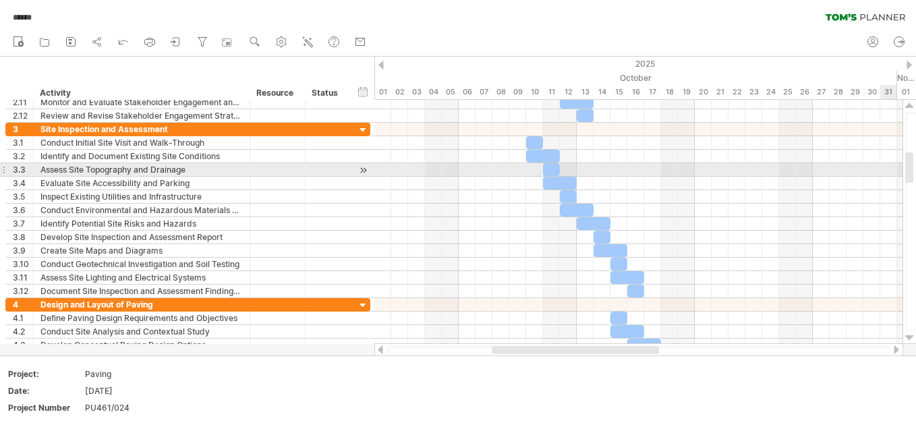
drag, startPoint x: 911, startPoint y: 175, endPoint x: 911, endPoint y: 162, distance: 13.5
click at [911, 162] on div at bounding box center [909, 167] width 8 height 30
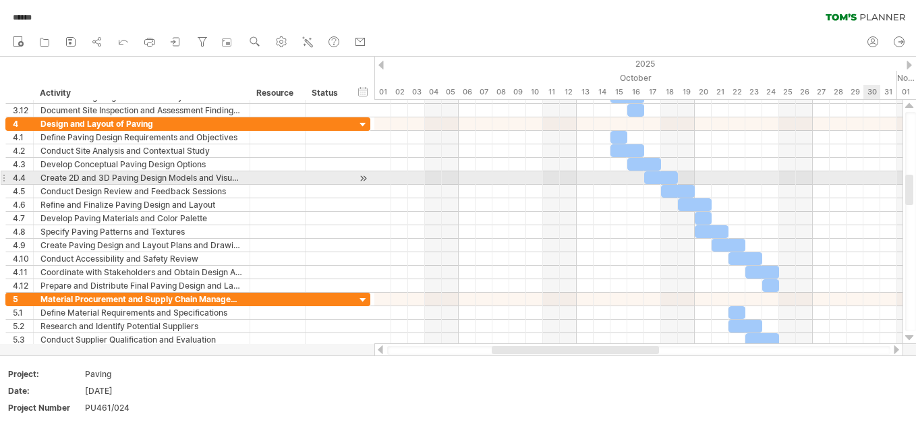
drag, startPoint x: 911, startPoint y: 164, endPoint x: 916, endPoint y: 186, distance: 22.9
click at [915, 186] on html "progress(100%) Trying to reach [DOMAIN_NAME] Connected again... 0% autosave... …" at bounding box center [458, 218] width 916 height 436
click at [606, 186] on div at bounding box center [638, 191] width 528 height 13
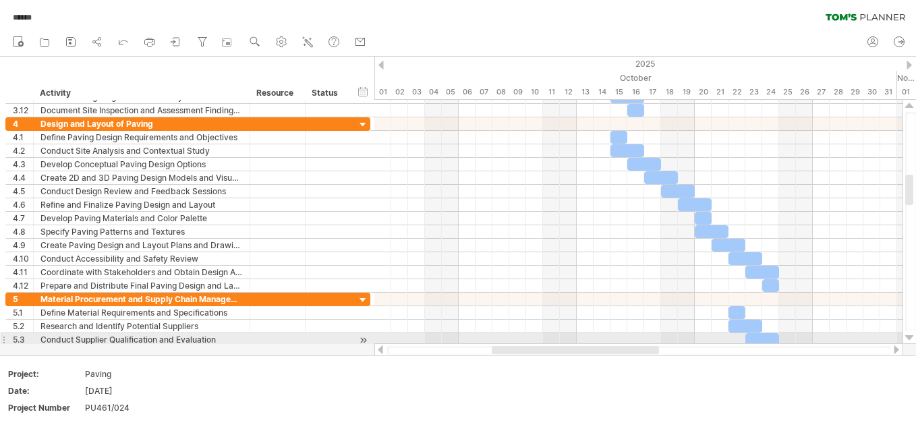
click at [909, 335] on div at bounding box center [909, 338] width 9 height 11
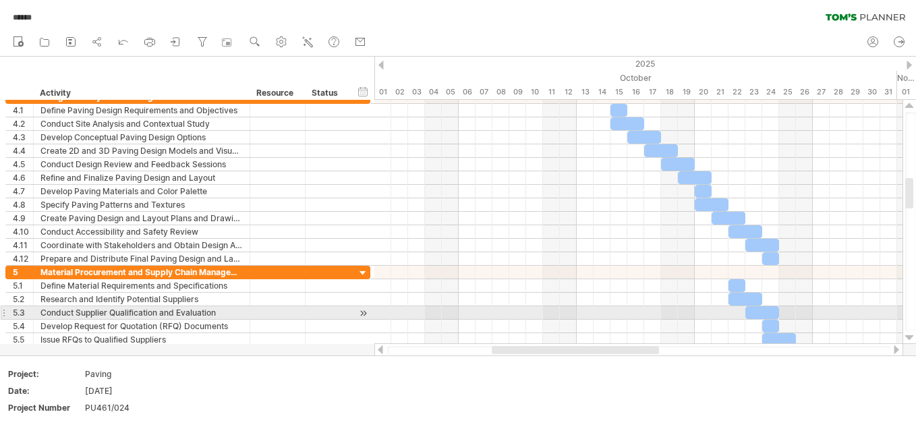
click at [909, 335] on div at bounding box center [909, 338] width 9 height 11
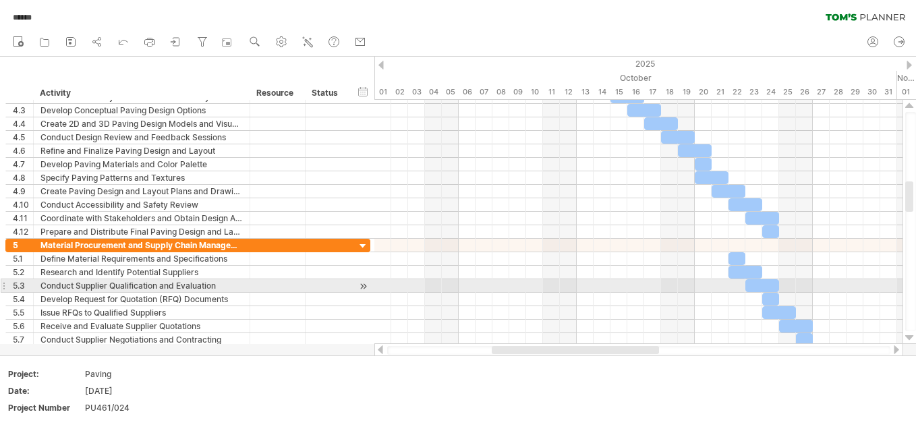
click at [909, 335] on div at bounding box center [909, 338] width 9 height 11
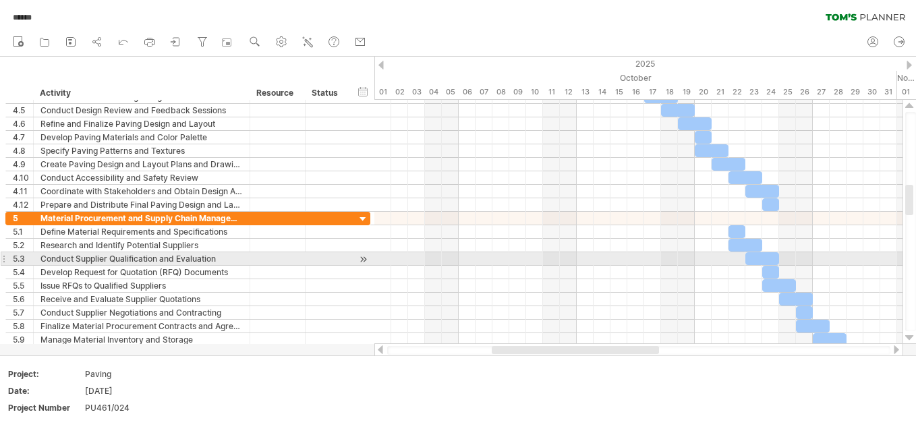
click at [909, 335] on div at bounding box center [909, 338] width 9 height 11
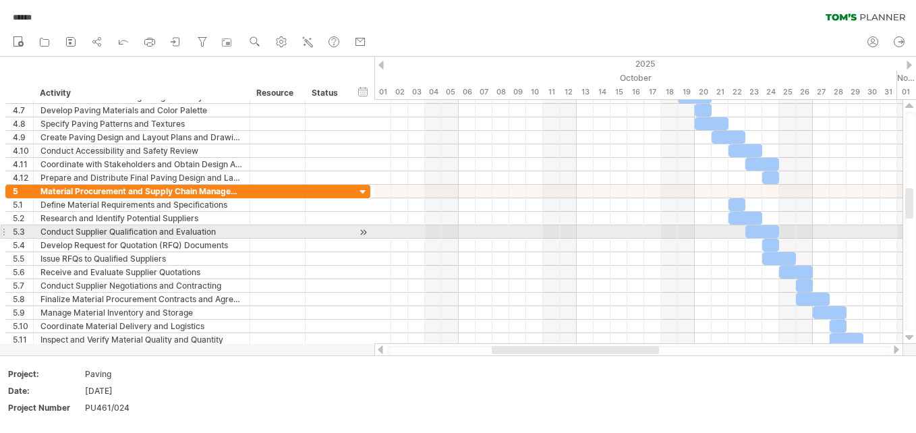
click at [909, 335] on div at bounding box center [909, 338] width 9 height 11
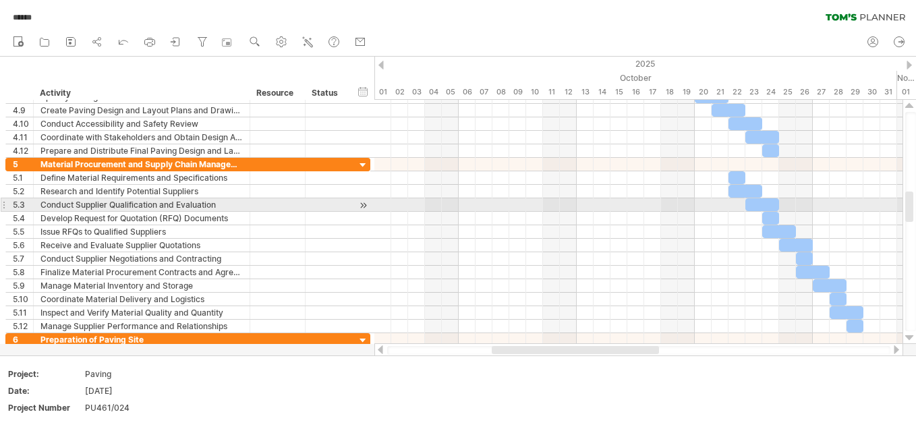
click at [909, 335] on div at bounding box center [909, 338] width 9 height 11
